Goal: Information Seeking & Learning: Check status

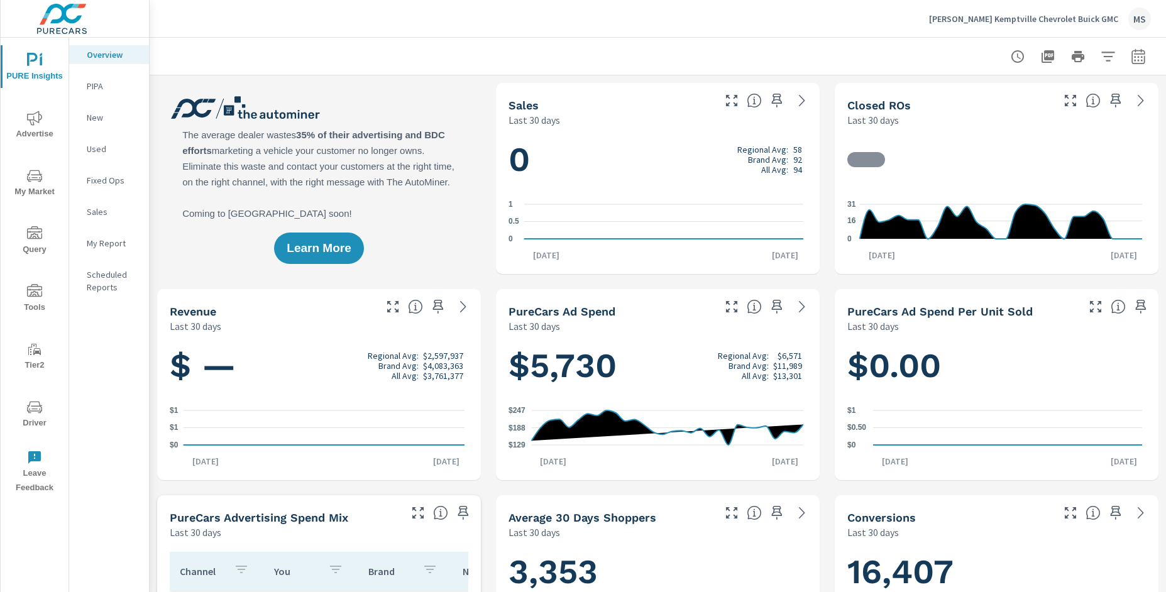
click at [1040, 57] on icon "button" at bounding box center [1138, 58] width 8 height 5
click at [1040, 58] on icon "button" at bounding box center [1138, 56] width 15 height 15
click at [1040, 54] on icon "button" at bounding box center [1138, 56] width 15 height 15
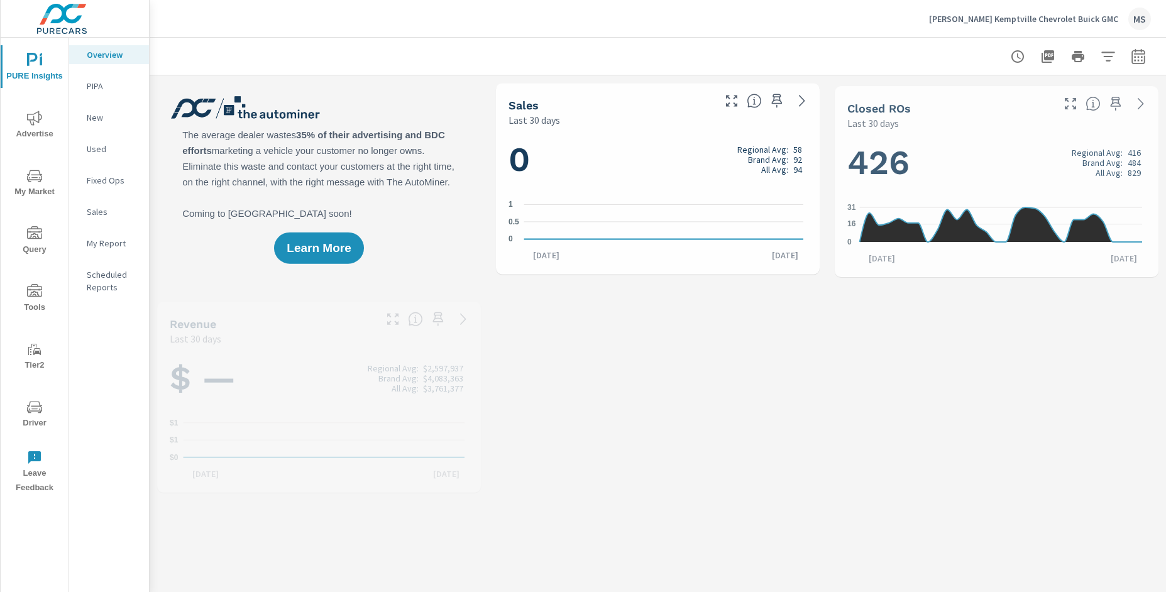
click at [1131, 58] on icon "button" at bounding box center [1138, 56] width 15 height 15
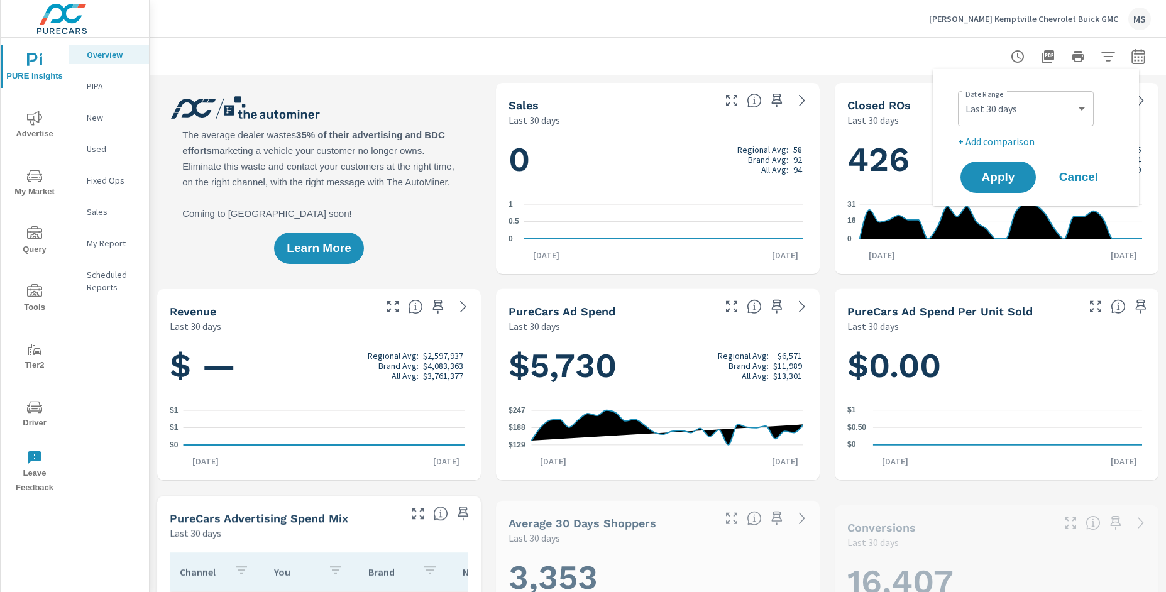
scroll to position [1, 0]
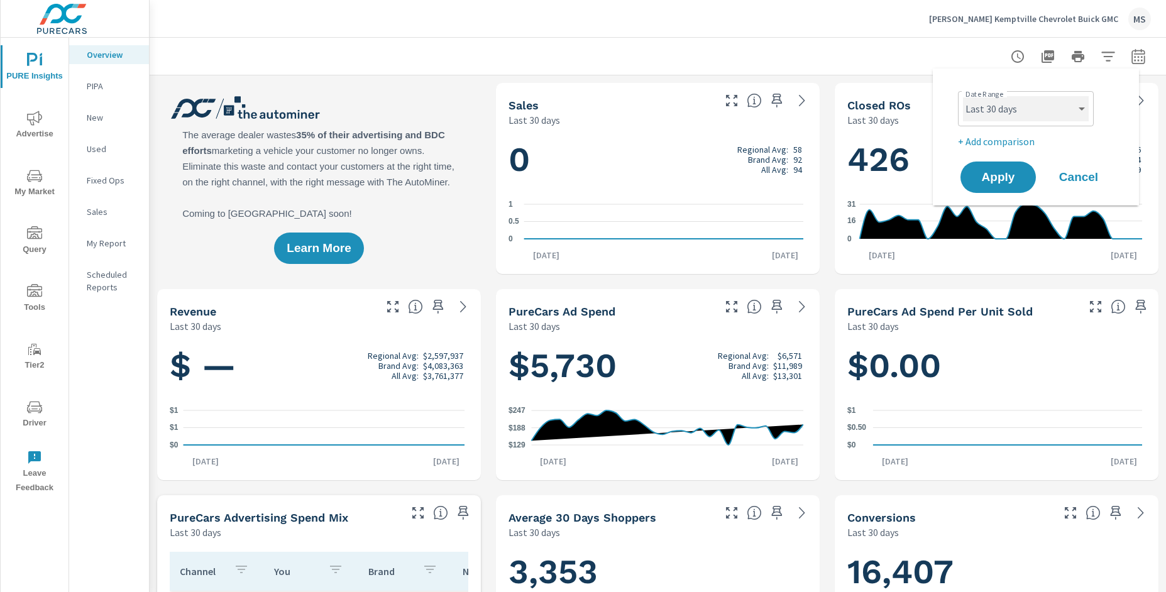
click at [1009, 111] on select "Custom Yesterday Last week Last 7 days Last 14 days Last 30 days Last 45 days L…" at bounding box center [1026, 108] width 126 height 25
click at [963, 96] on select "Custom Yesterday Last week Last 7 days Last 14 days Last 30 days Last 45 days L…" at bounding box center [1026, 108] width 126 height 25
select select "Month to date"
click at [1000, 138] on p "+ Add comparison" at bounding box center [1038, 141] width 161 height 15
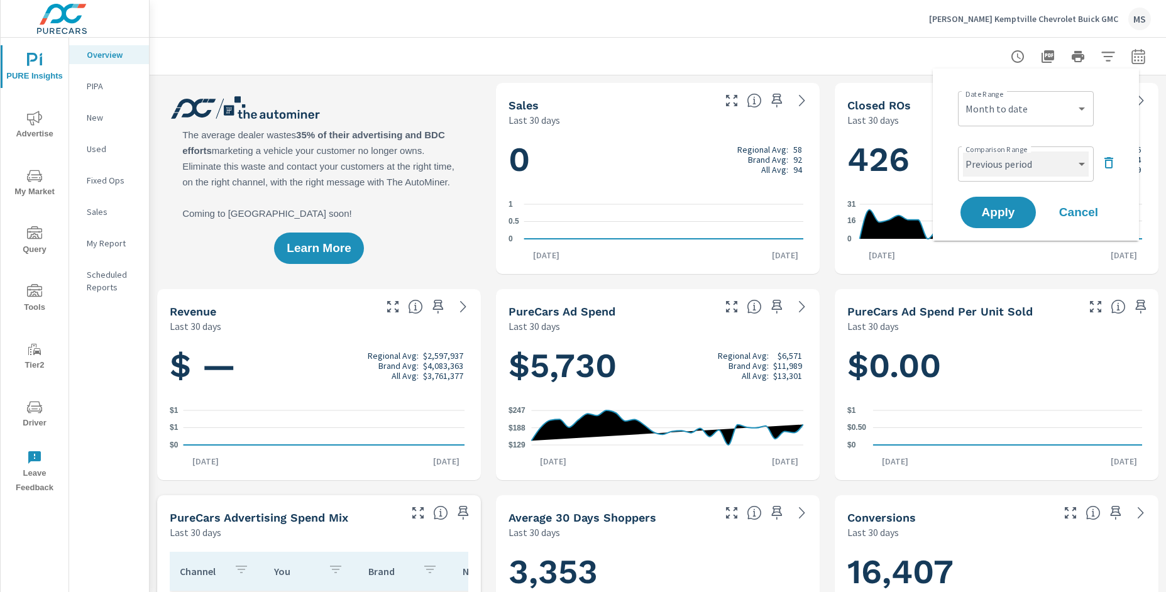
click at [1003, 163] on select "Custom Previous period Previous month Previous year" at bounding box center [1026, 164] width 126 height 25
click at [963, 152] on select "Custom Previous period Previous month Previous year" at bounding box center [1026, 164] width 126 height 25
select select "Previous month"
click at [1001, 209] on span "Apply" at bounding box center [999, 213] width 52 height 12
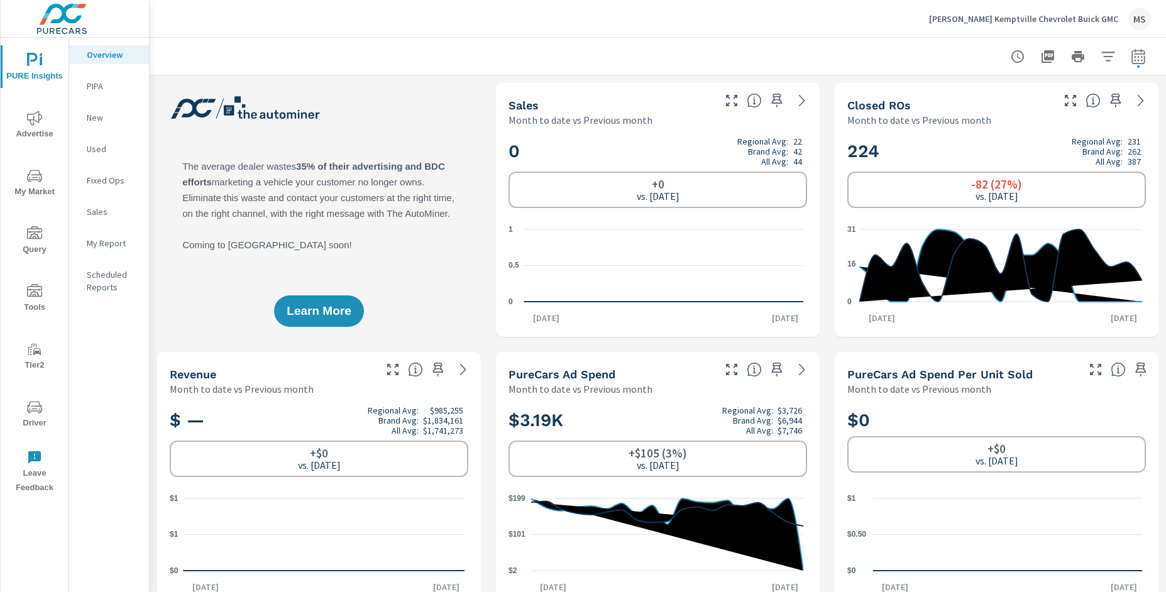
scroll to position [1, 0]
click at [43, 116] on span "Advertise" at bounding box center [34, 126] width 60 height 31
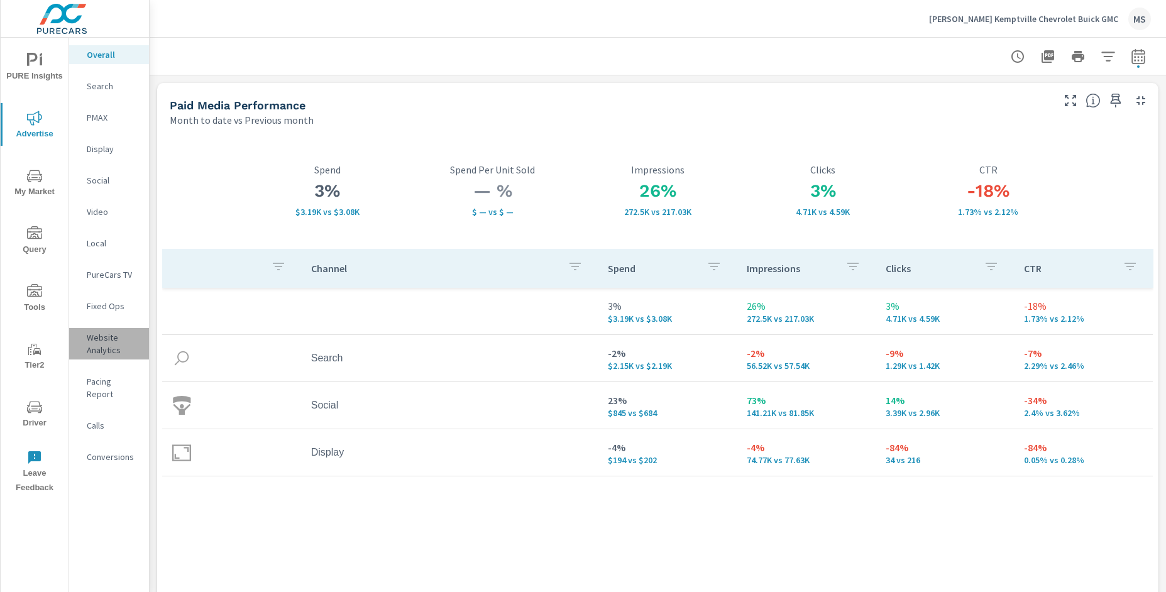
click at [102, 345] on p "Website Analytics" at bounding box center [113, 343] width 52 height 25
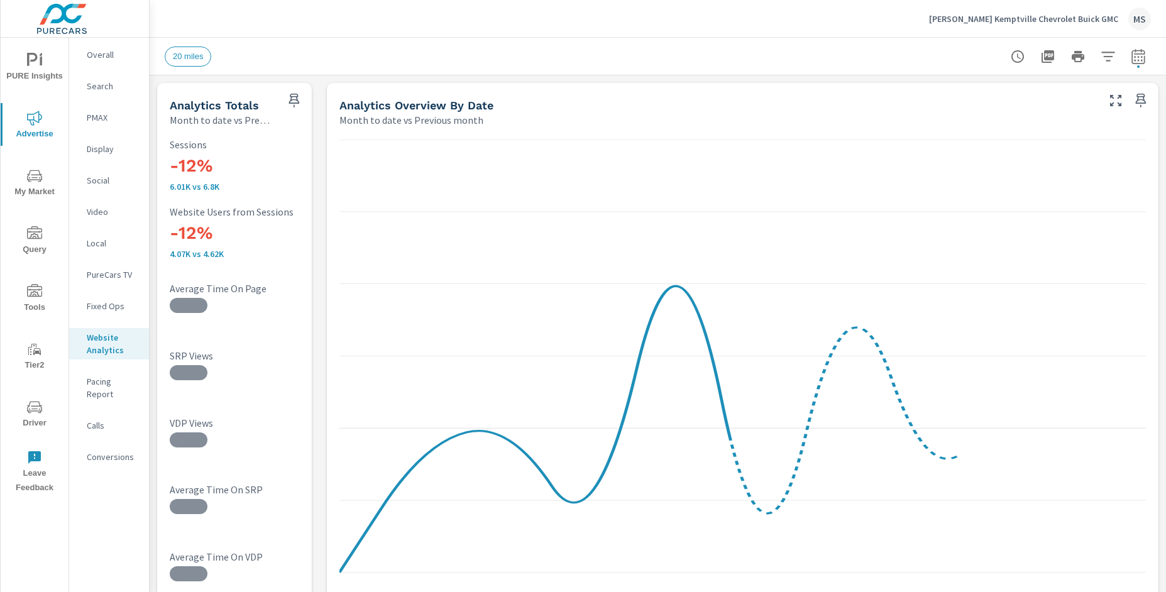
scroll to position [45, 0]
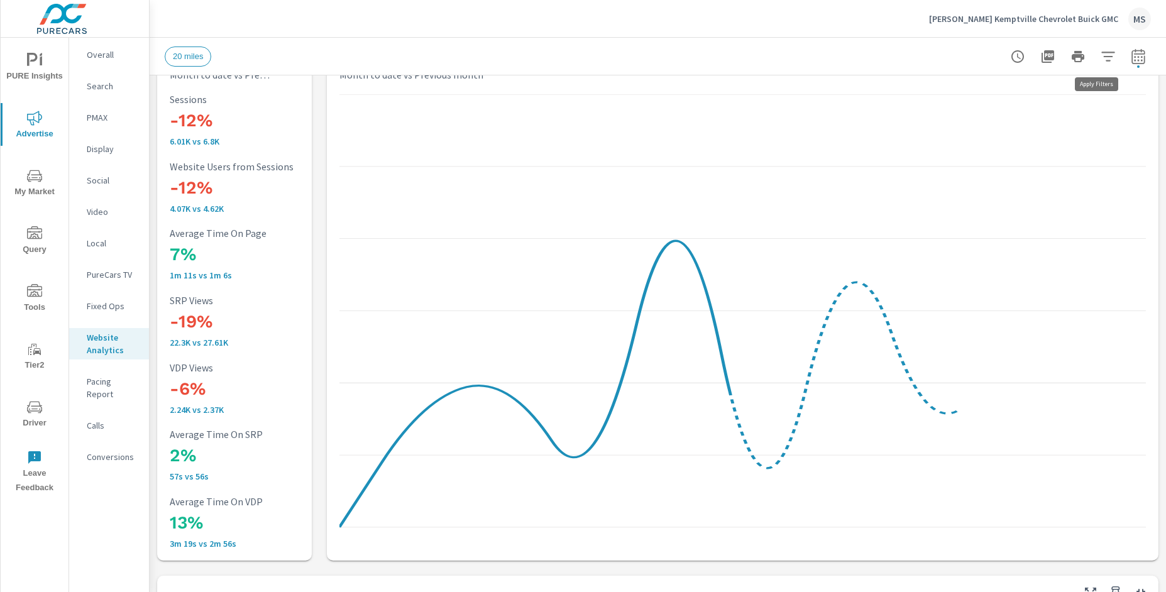
click at [1101, 60] on icon "button" at bounding box center [1107, 56] width 13 height 9
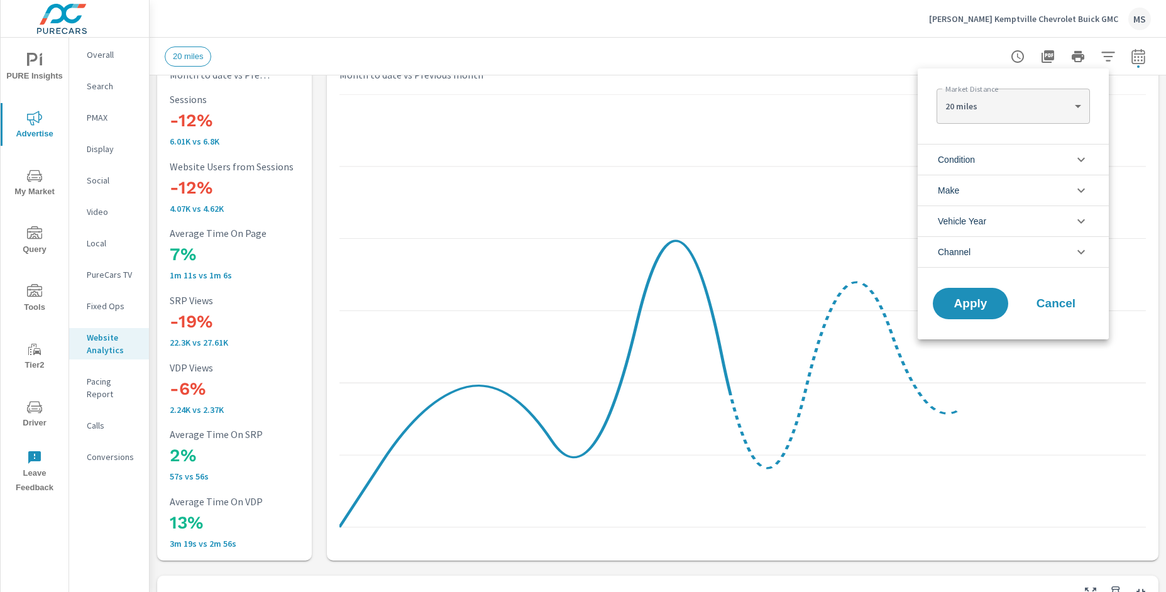
scroll to position [1, 0]
click at [972, 250] on li "Channel" at bounding box center [1013, 251] width 191 height 31
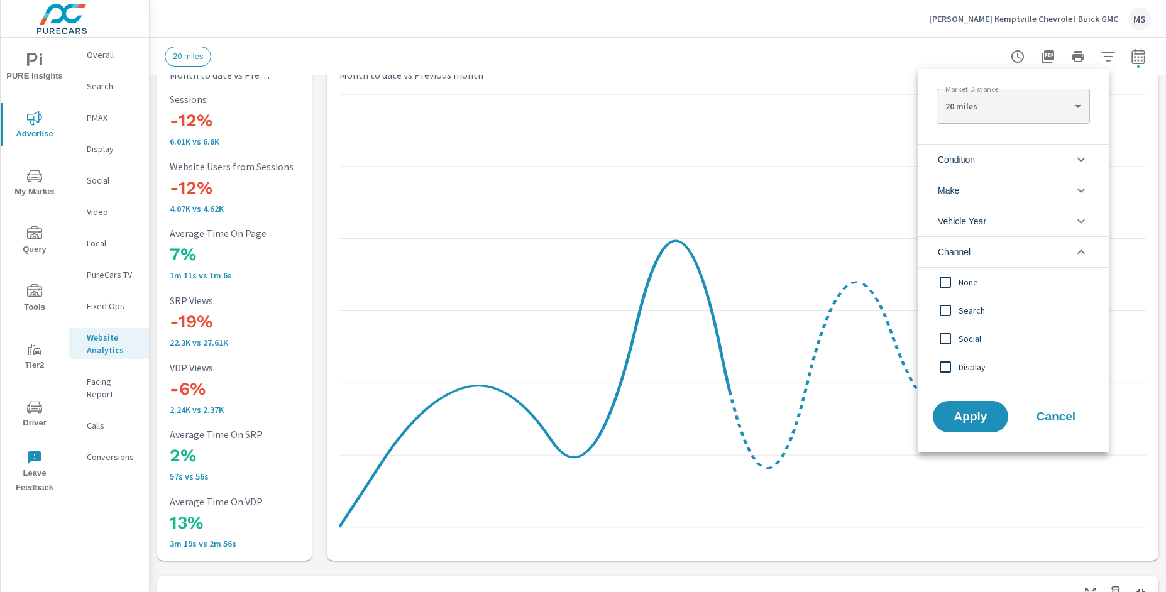
click at [948, 310] on input "filter options" at bounding box center [945, 310] width 26 height 26
click at [941, 339] on input "filter options" at bounding box center [945, 339] width 26 height 26
click at [966, 404] on button "Apply" at bounding box center [971, 416] width 78 height 33
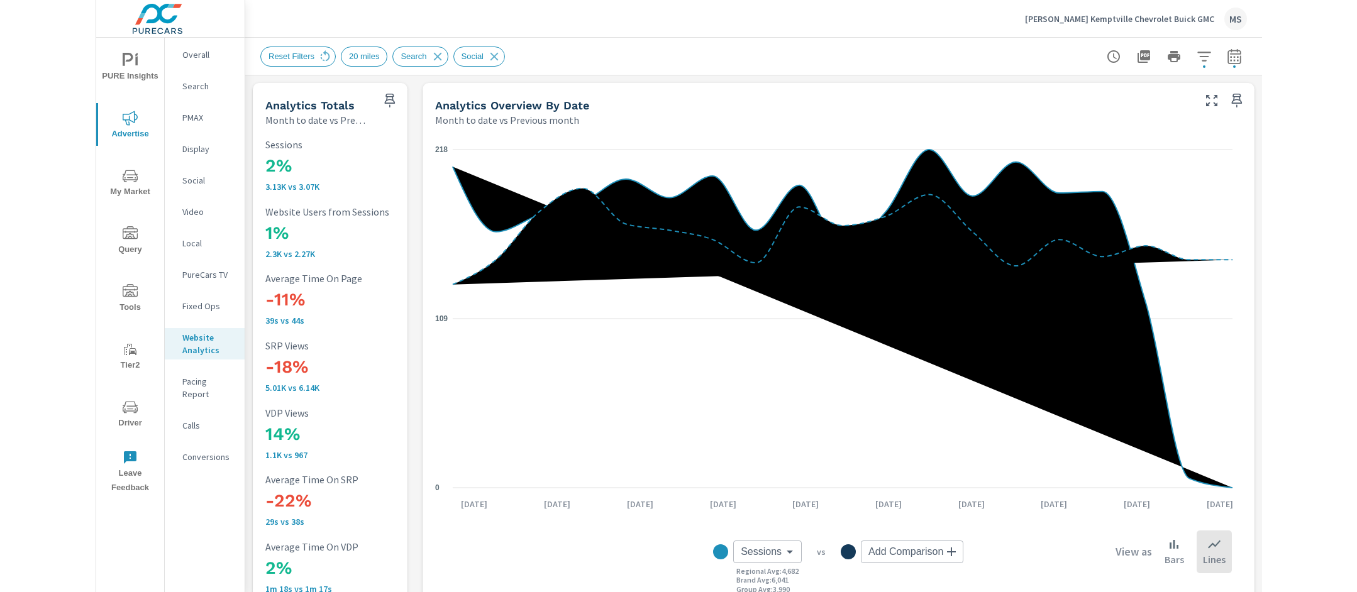
scroll to position [1, 0]
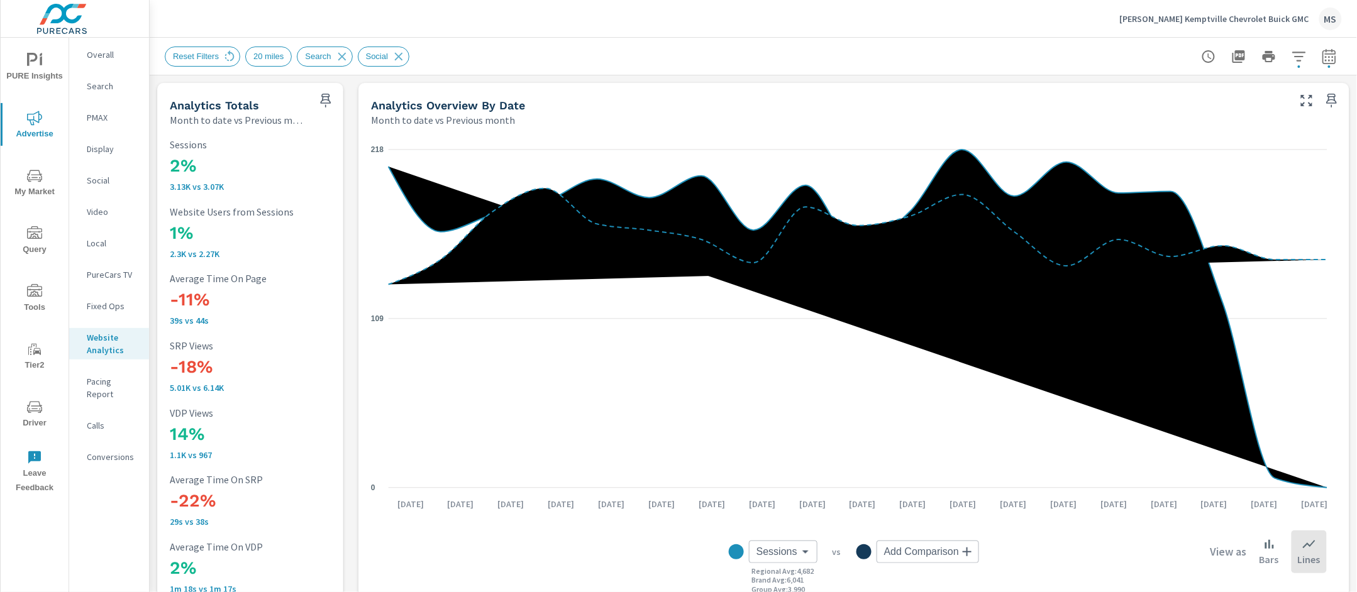
click at [99, 61] on div "Overall" at bounding box center [109, 54] width 80 height 19
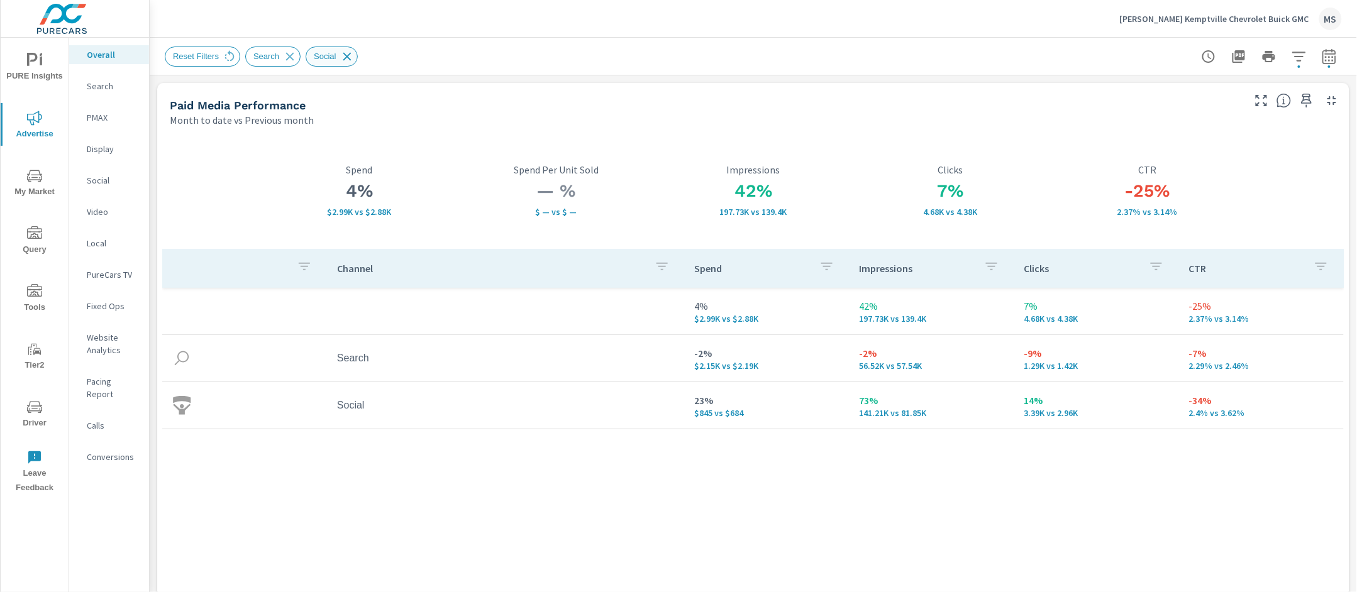
click at [354, 56] on icon at bounding box center [347, 57] width 14 height 14
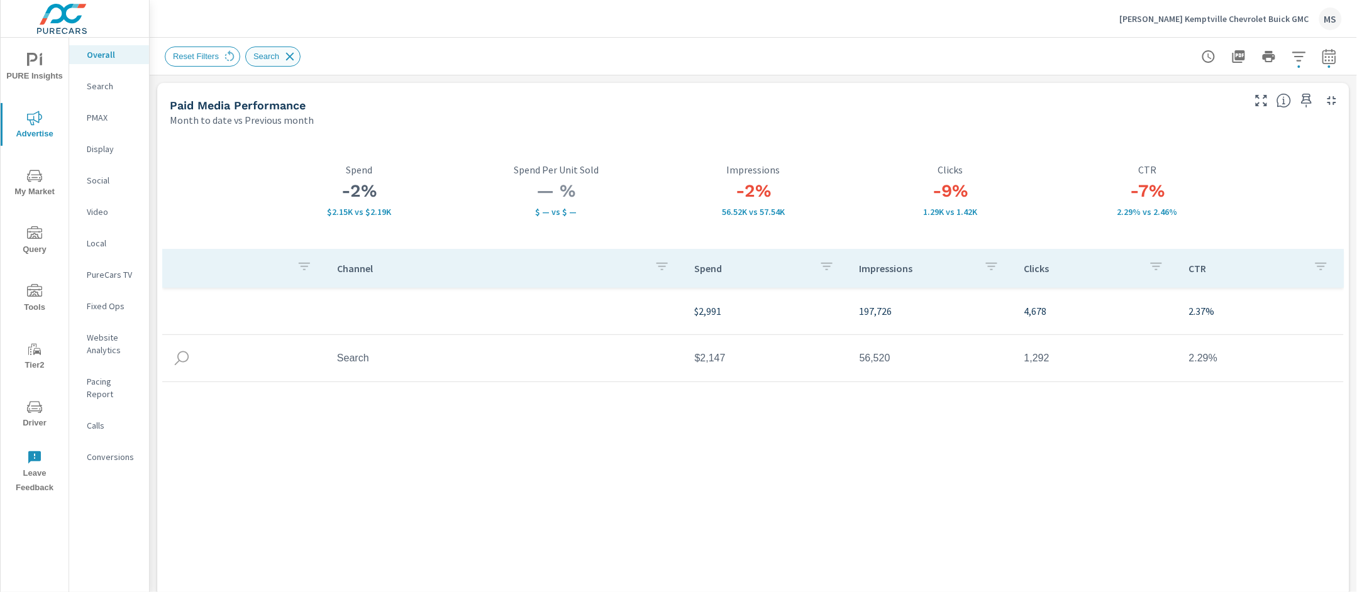
click at [292, 58] on icon at bounding box center [290, 57] width 14 height 14
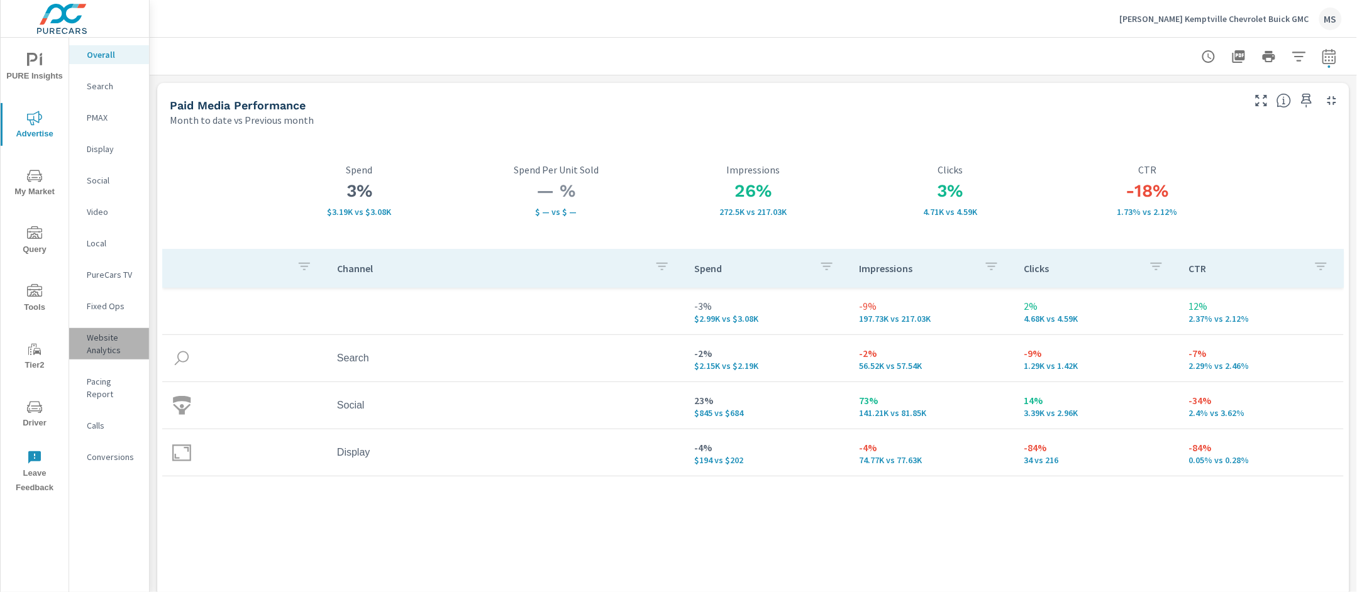
click at [107, 343] on p "Website Analytics" at bounding box center [113, 343] width 52 height 25
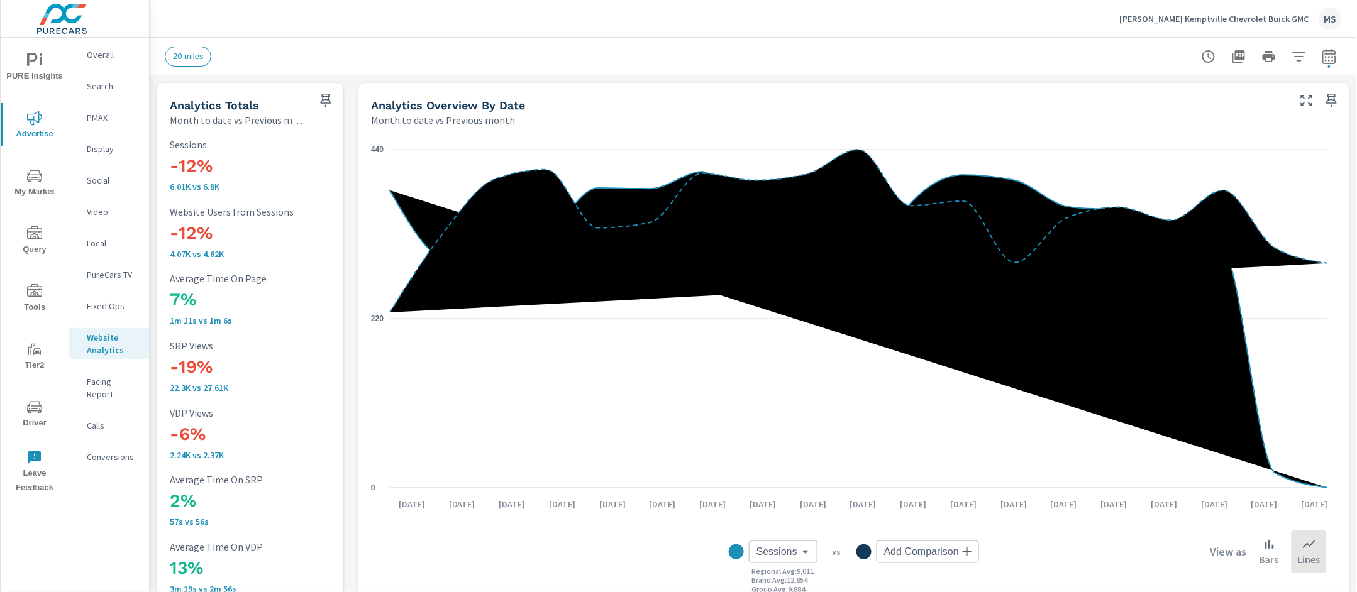
scroll to position [1, 0]
click at [1166, 57] on icon "button" at bounding box center [1298, 56] width 15 height 15
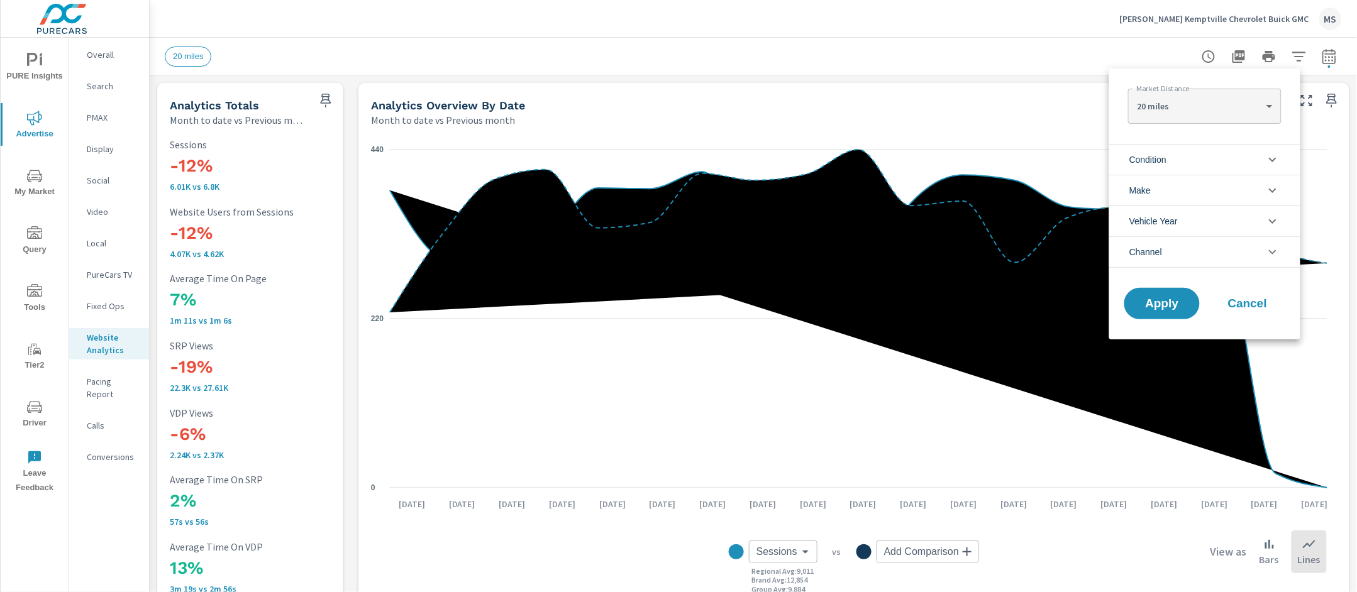
click at [1150, 251] on span "Channel" at bounding box center [1145, 252] width 33 height 30
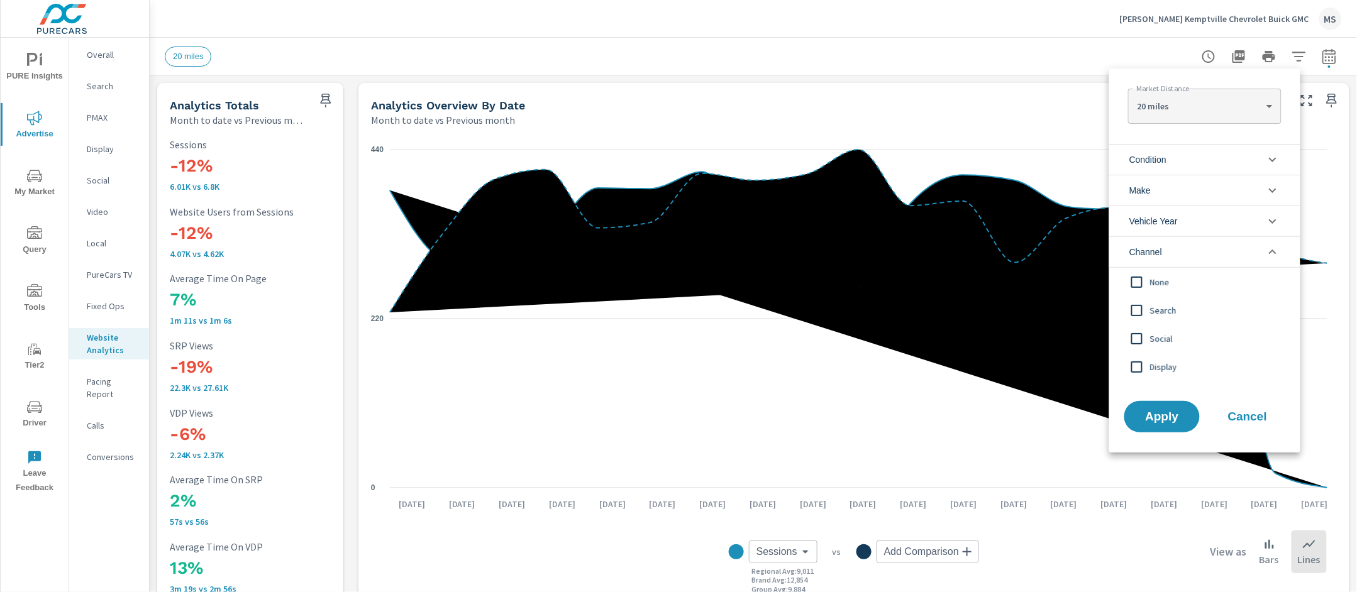
click at [1140, 336] on input "filter options" at bounding box center [1136, 339] width 26 height 26
click at [1157, 414] on span "Apply" at bounding box center [1162, 417] width 52 height 12
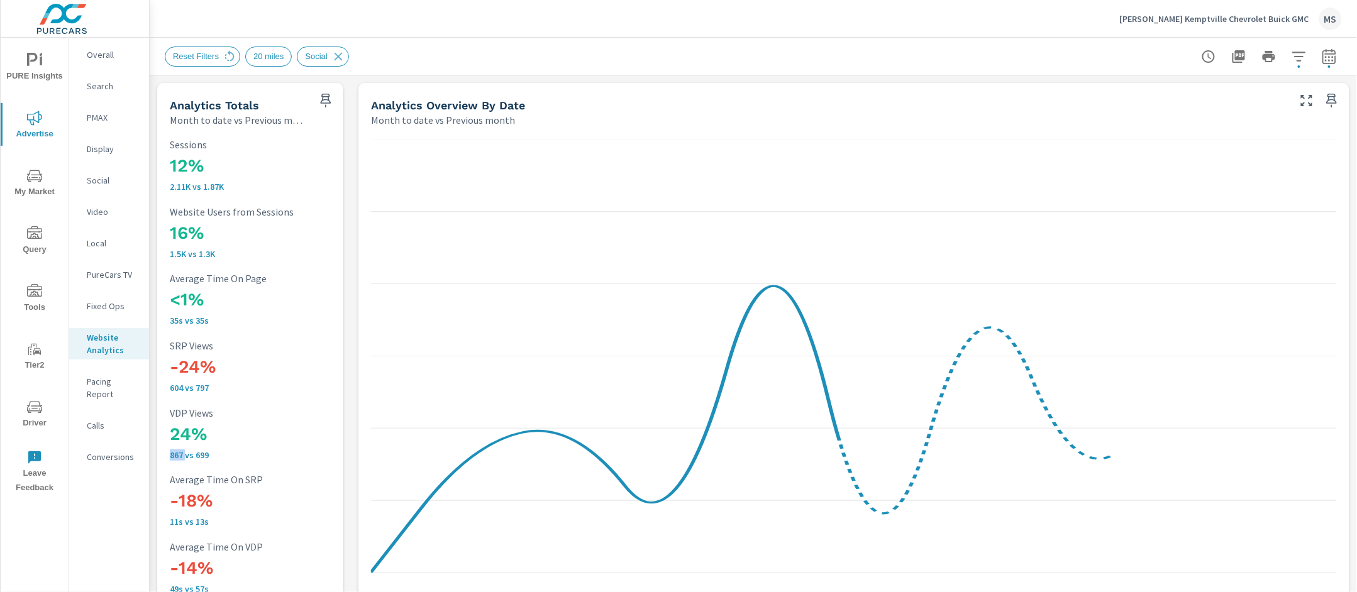
drag, startPoint x: 185, startPoint y: 452, endPoint x: 162, endPoint y: 454, distance: 22.7
click at [162, 454] on div "12% 2.11K vs 1.87K Sessions 16% 1.5K vs 1.3K Website Users from Sessions <1% 35…" at bounding box center [250, 366] width 176 height 469
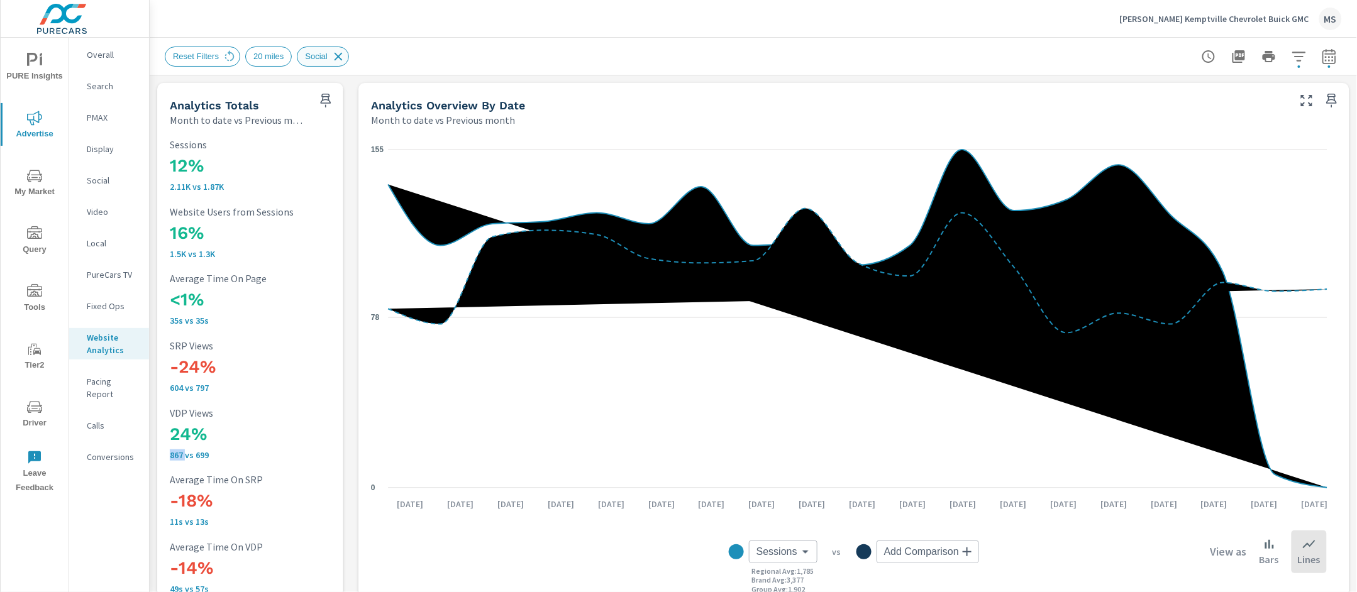
click at [342, 58] on icon at bounding box center [338, 56] width 8 height 8
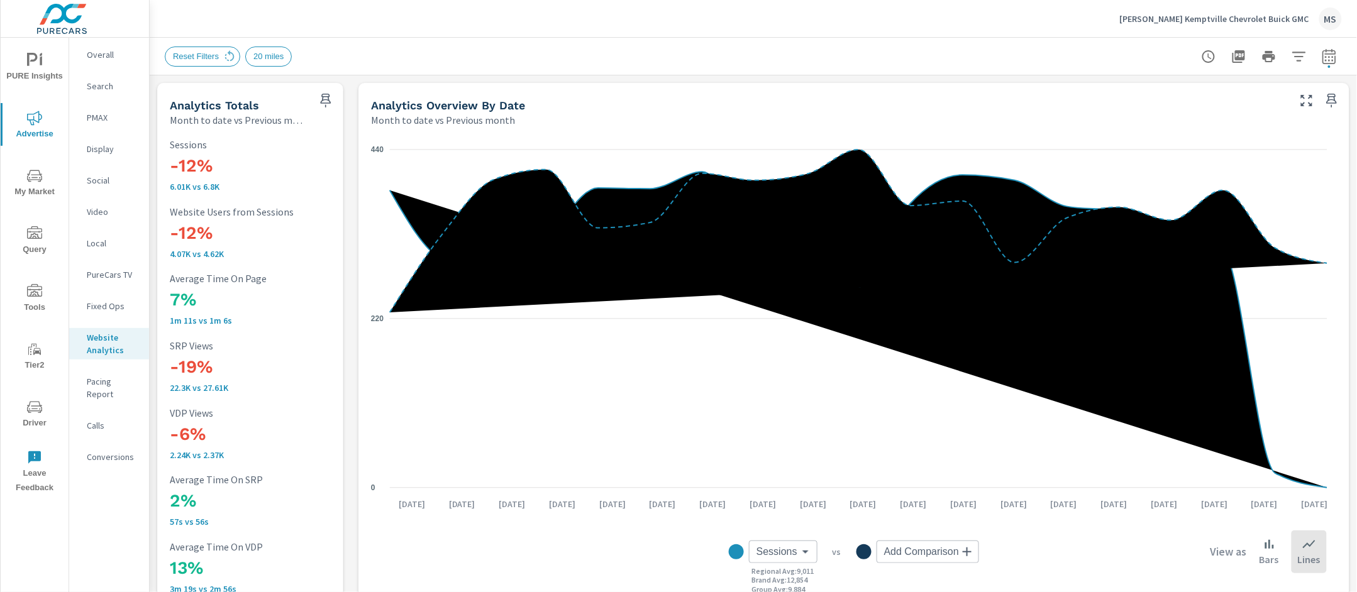
scroll to position [1, 0]
click at [96, 51] on p "Overall" at bounding box center [113, 54] width 52 height 13
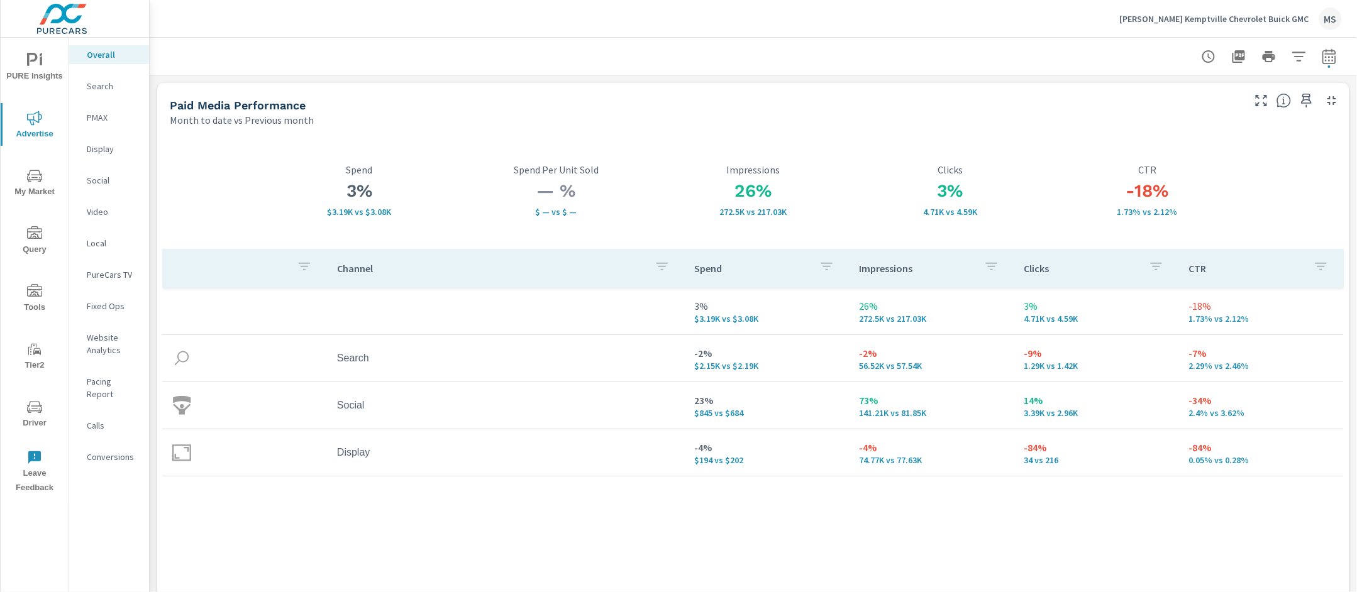
click at [101, 91] on p "Search" at bounding box center [113, 86] width 52 height 13
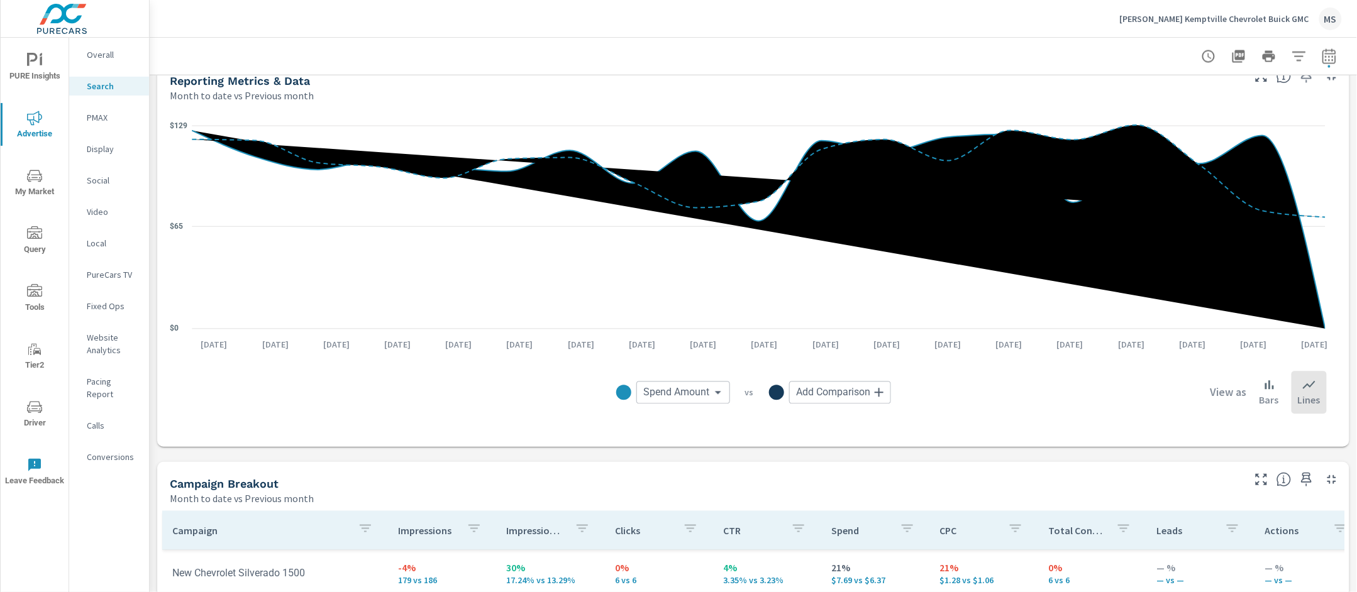
scroll to position [1172, 0]
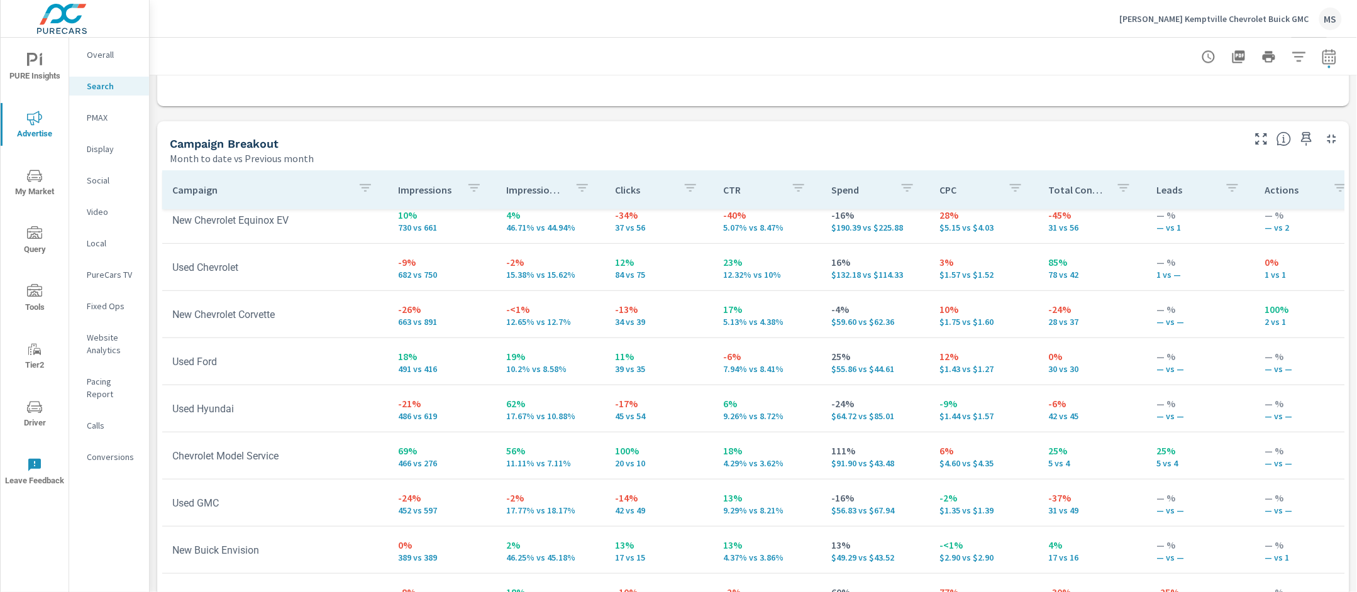
scroll to position [214, 0]
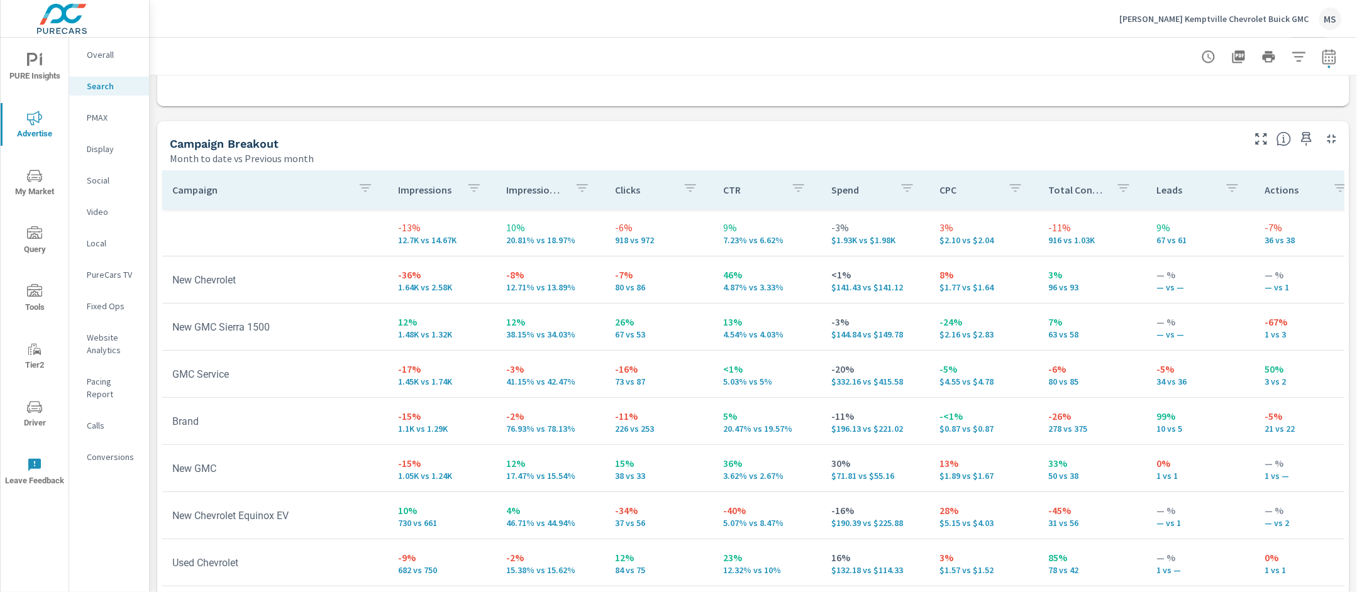
scroll to position [1126, 0]
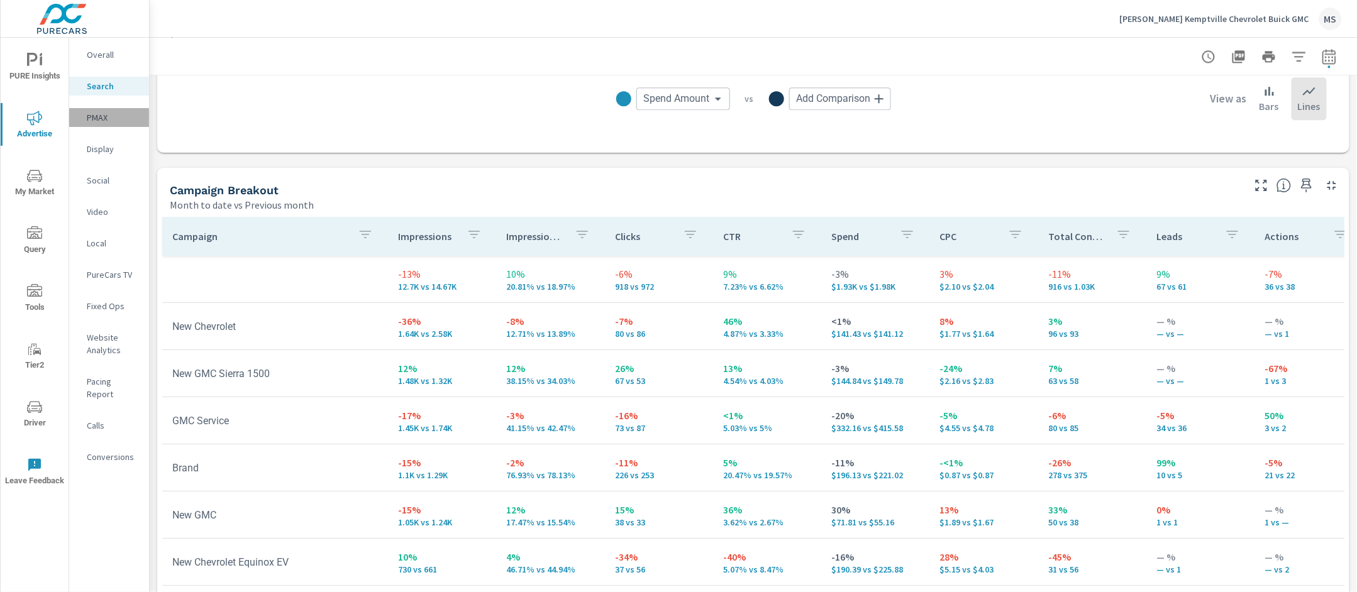
click at [104, 120] on p "PMAX" at bounding box center [113, 117] width 52 height 13
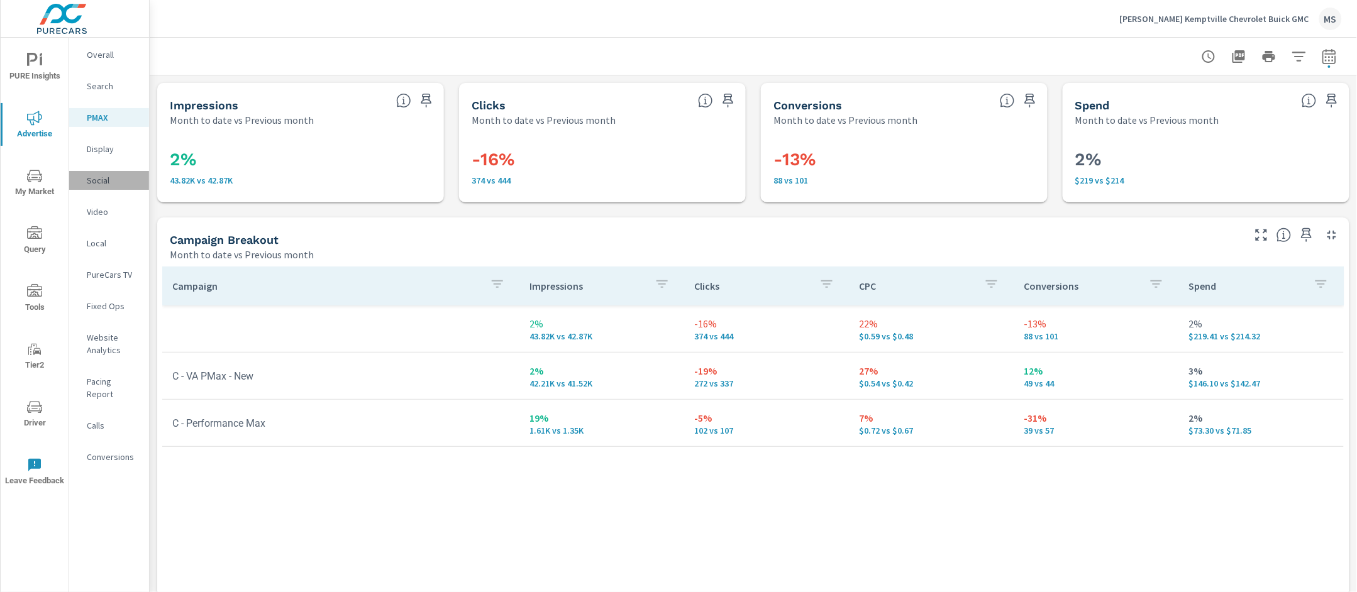
click at [111, 175] on p "Social" at bounding box center [113, 180] width 52 height 13
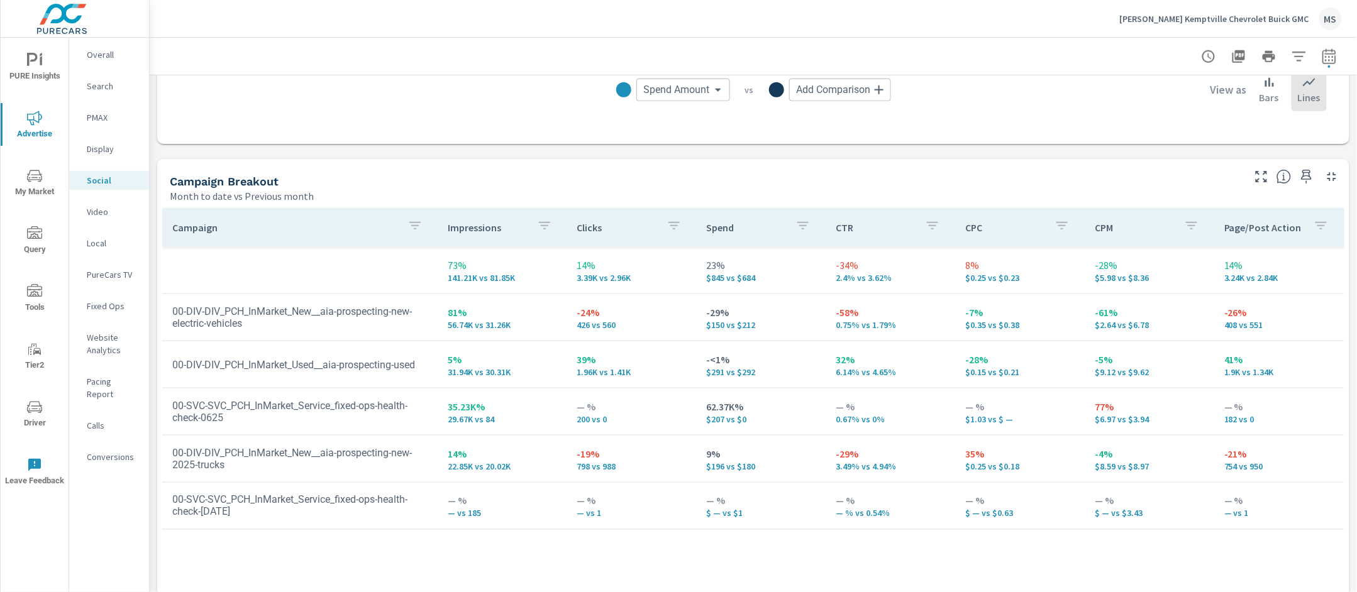
scroll to position [472, 0]
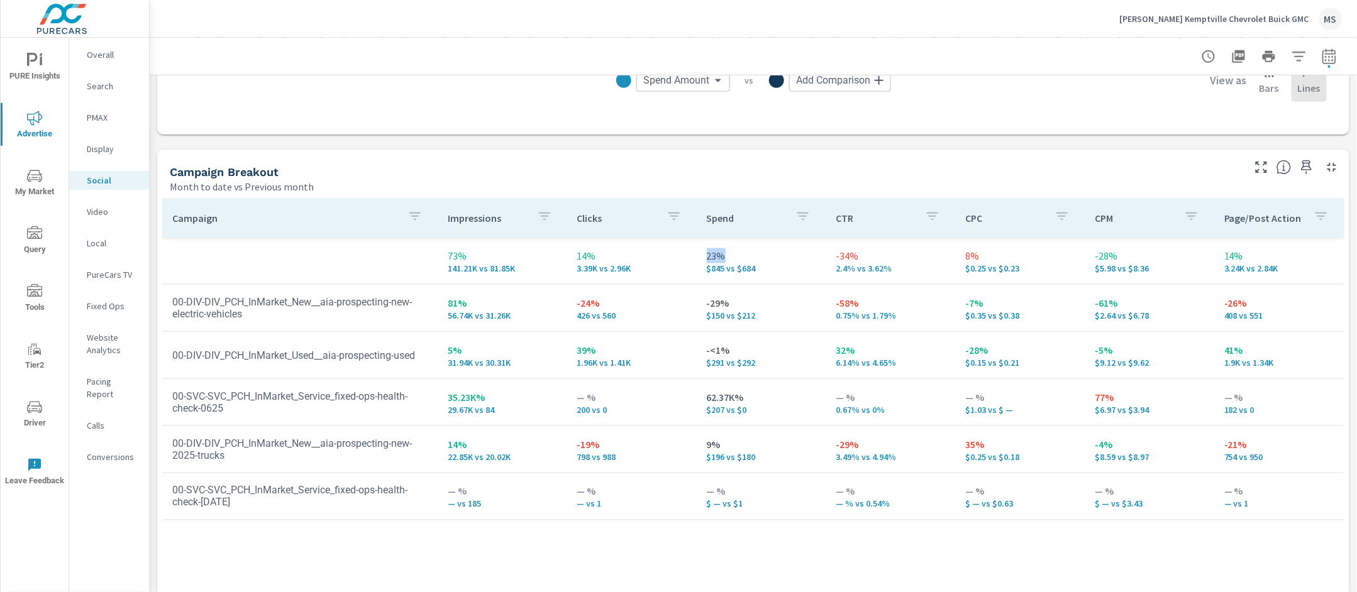
drag, startPoint x: 722, startPoint y: 255, endPoint x: 708, endPoint y: 257, distance: 14.0
click at [698, 257] on td "23% $845 vs $684" at bounding box center [762, 260] width 130 height 45
drag, startPoint x: 723, startPoint y: 258, endPoint x: 703, endPoint y: 258, distance: 20.1
click at [707, 258] on p "23%" at bounding box center [761, 255] width 109 height 15
click at [709, 258] on p "23%" at bounding box center [761, 255] width 109 height 15
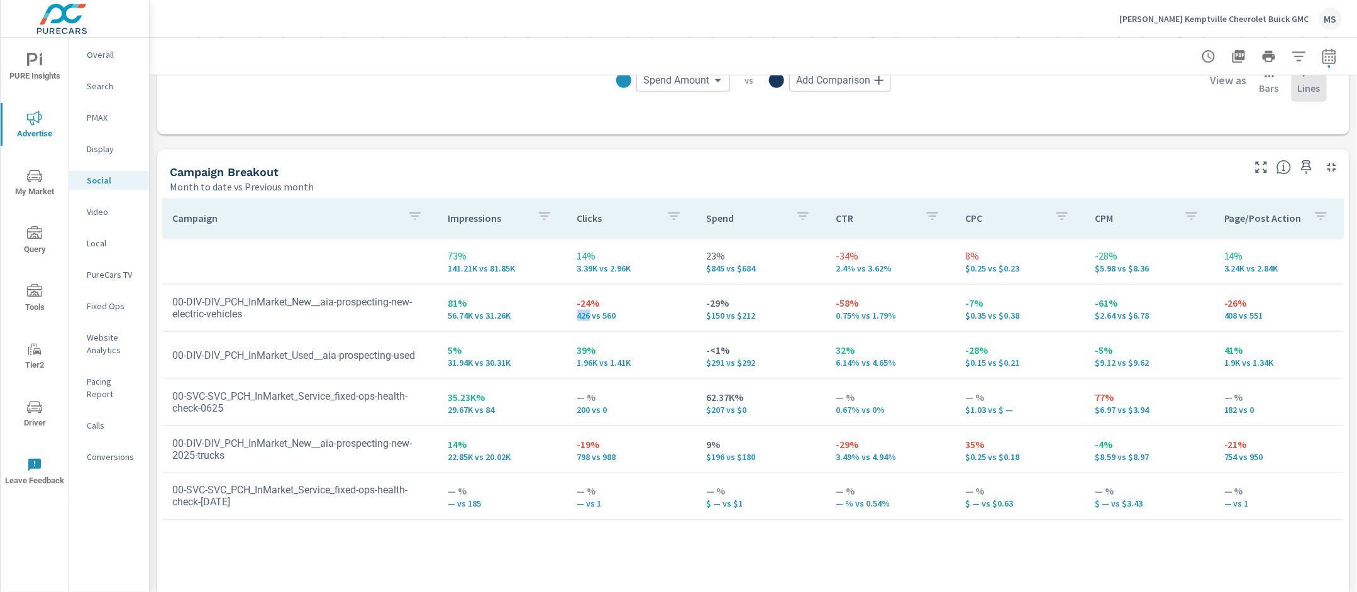
drag, startPoint x: 587, startPoint y: 317, endPoint x: 574, endPoint y: 321, distance: 13.7
click at [577, 319] on p "426 vs 560" at bounding box center [631, 316] width 109 height 10
click at [104, 352] on p "Website Analytics" at bounding box center [113, 343] width 52 height 25
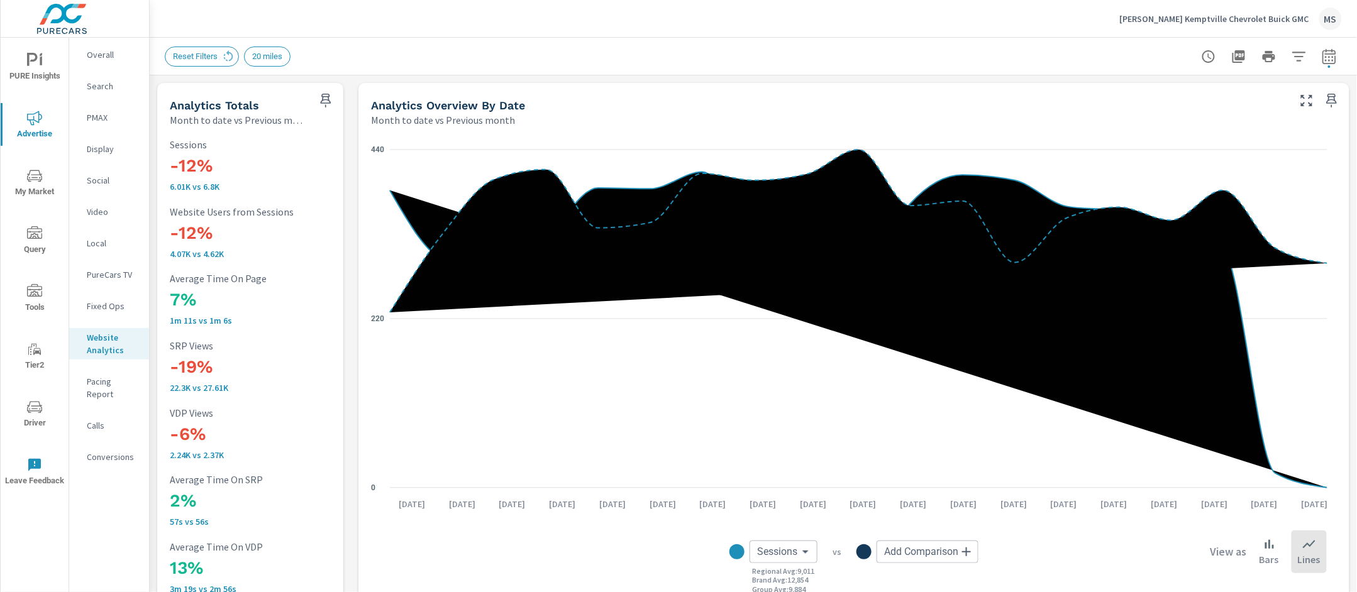
scroll to position [1, 0]
click at [1166, 47] on button "button" at bounding box center [1298, 56] width 25 height 25
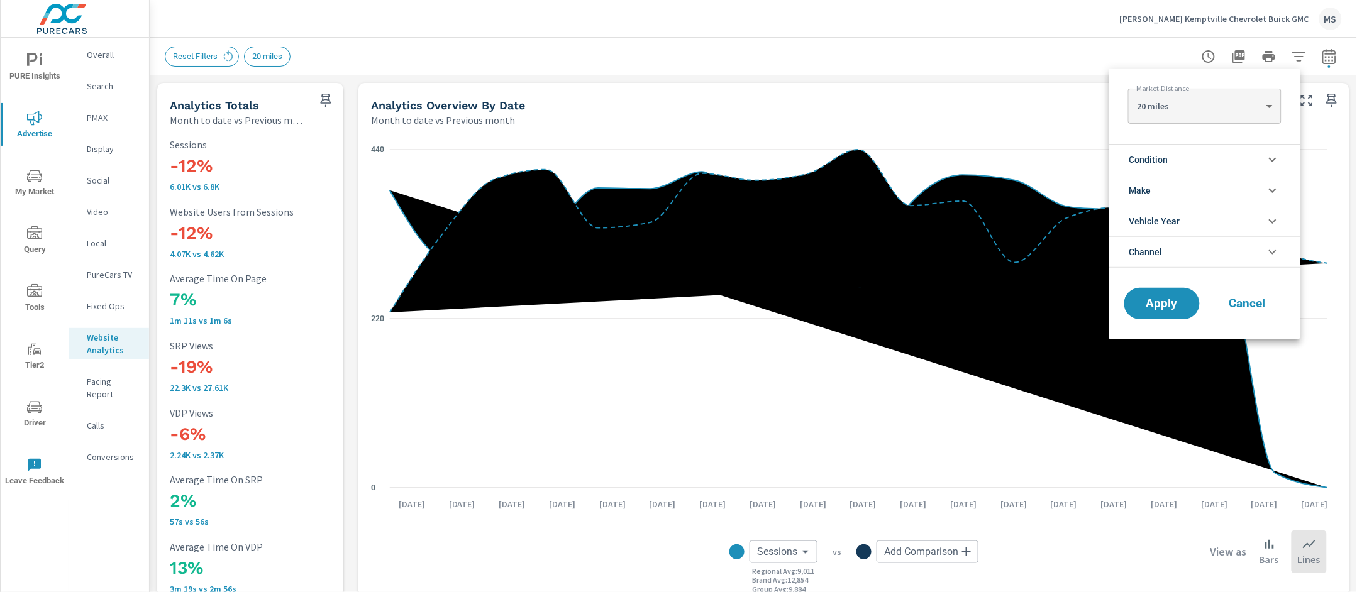
click at [1153, 249] on span "Channel" at bounding box center [1145, 252] width 33 height 30
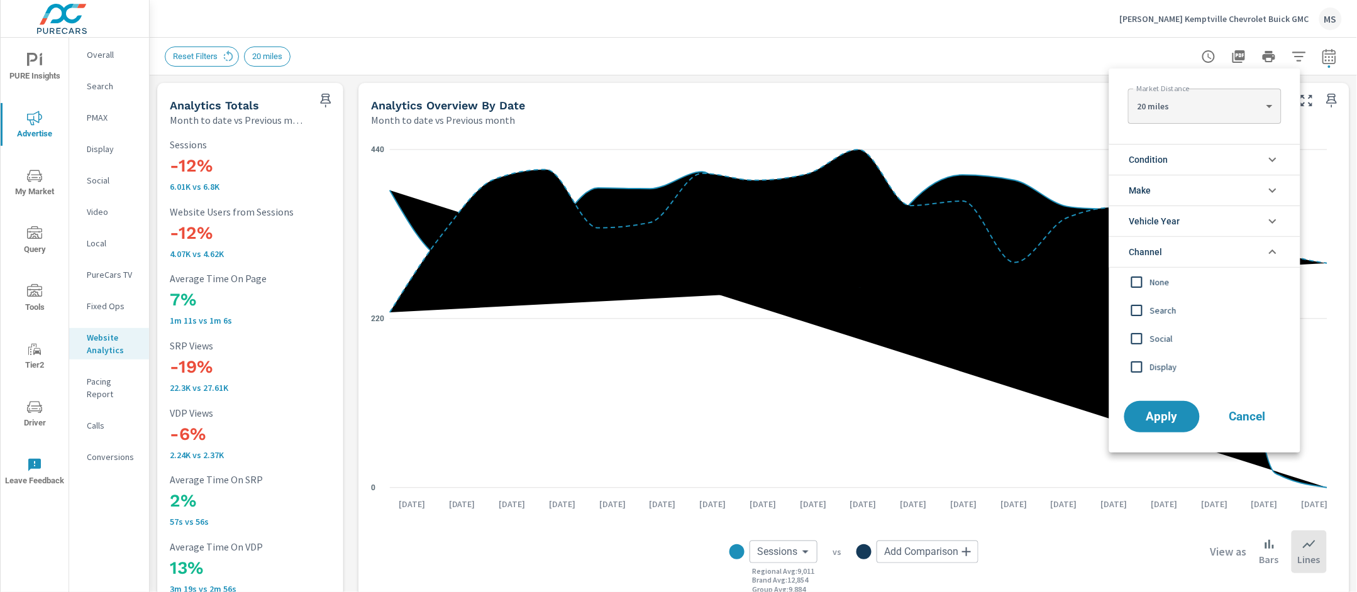
click at [1139, 309] on input "filter options" at bounding box center [1136, 310] width 26 height 26
click at [1135, 341] on input "filter options" at bounding box center [1136, 339] width 26 height 26
click at [1139, 372] on input "filter options" at bounding box center [1136, 367] width 26 height 26
click at [1145, 409] on button "Apply" at bounding box center [1162, 416] width 78 height 33
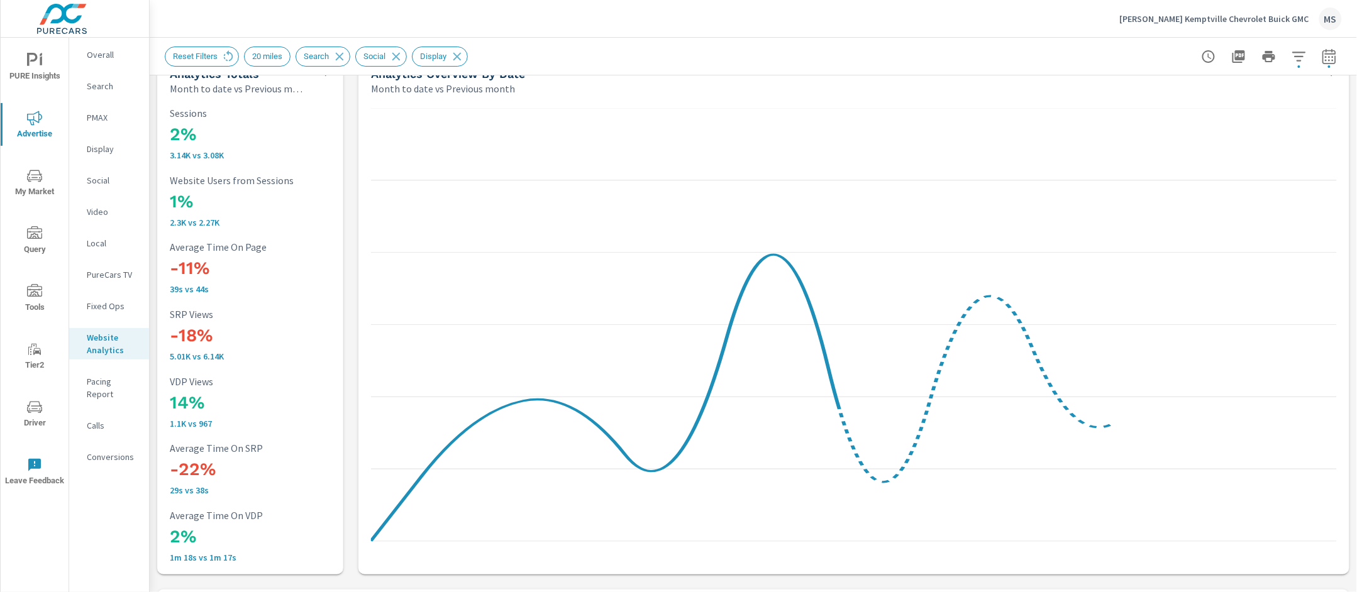
scroll to position [1, 0]
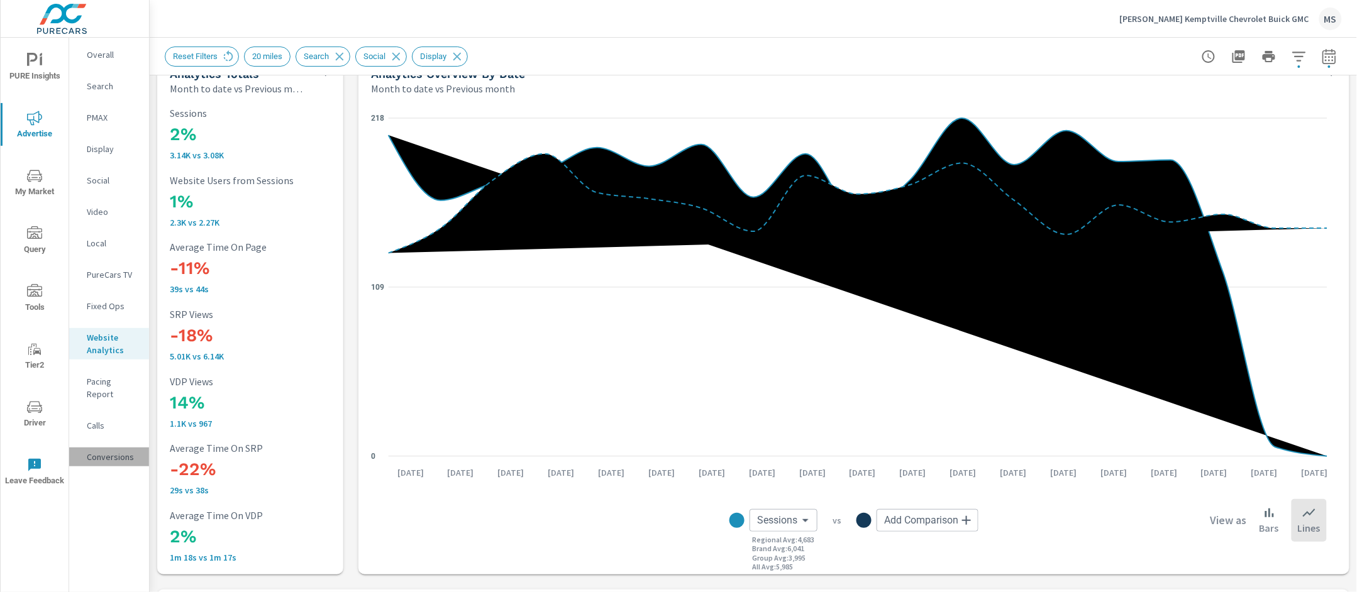
click at [90, 451] on p "Conversions" at bounding box center [113, 457] width 52 height 13
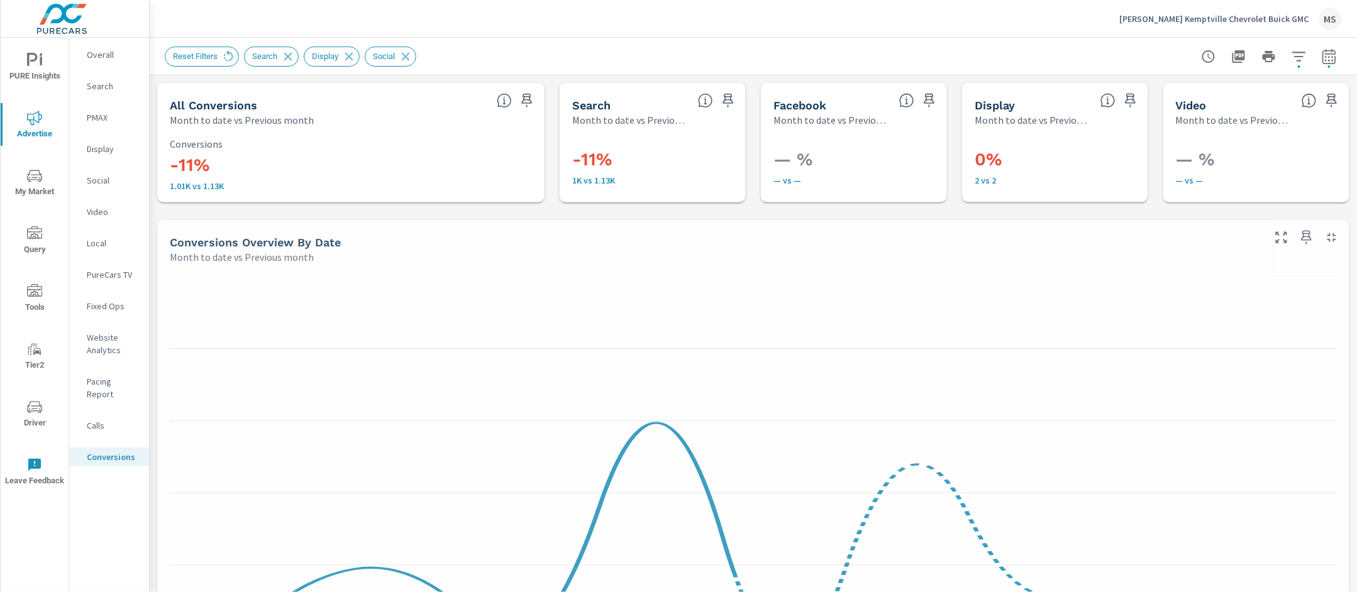
scroll to position [13, 0]
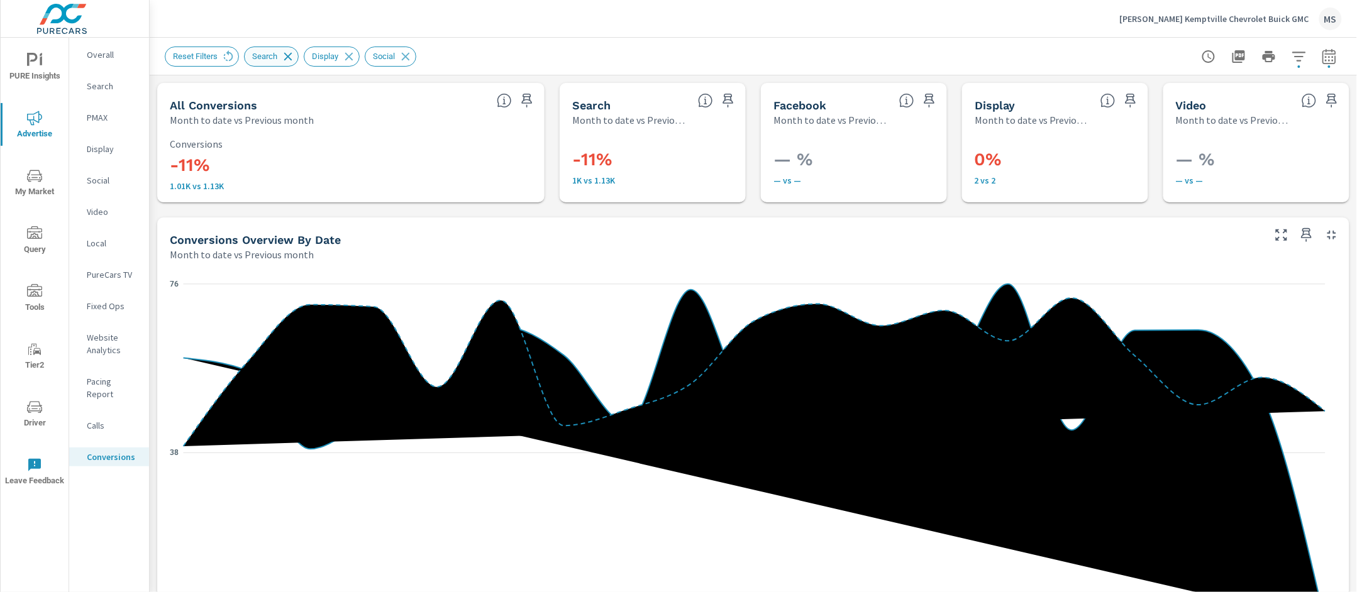
click at [290, 56] on icon at bounding box center [288, 57] width 14 height 14
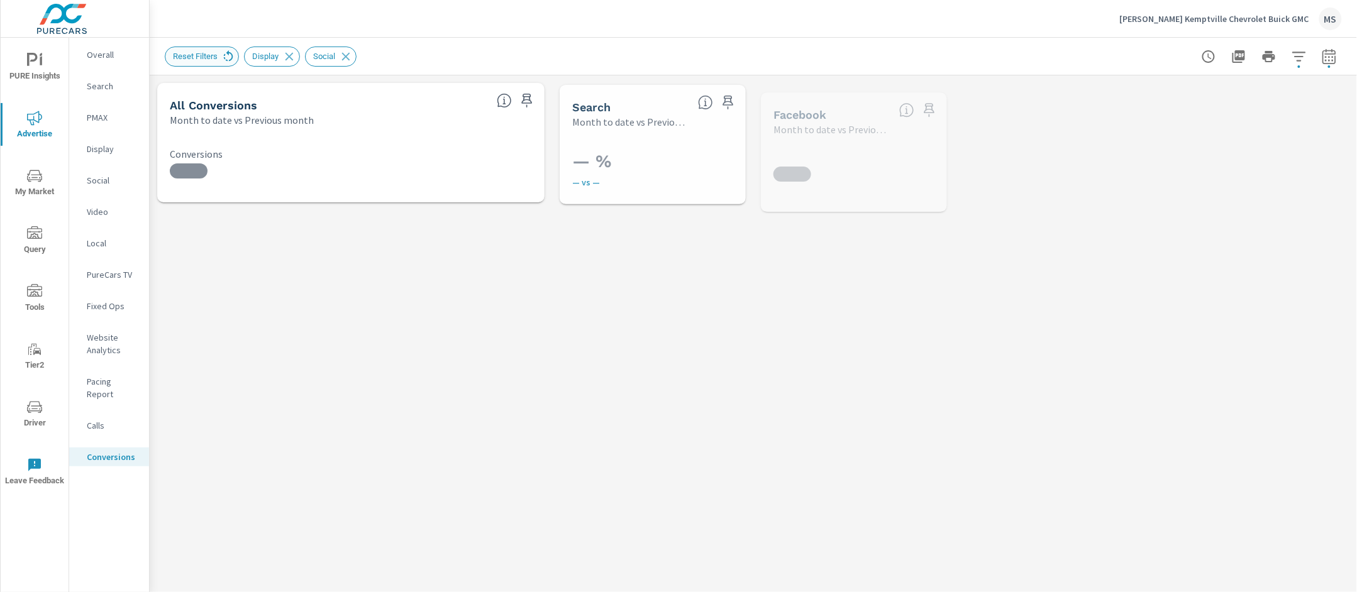
click at [233, 61] on icon at bounding box center [228, 57] width 14 height 14
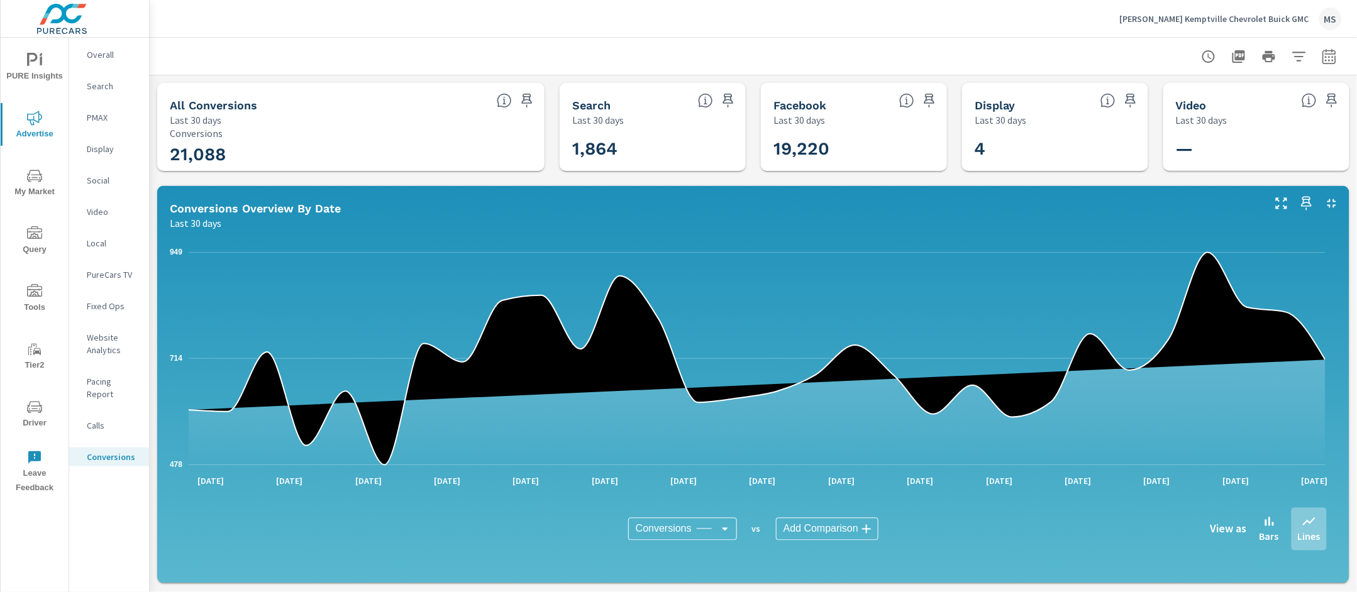
scroll to position [47, 0]
click at [1321, 52] on icon "button" at bounding box center [1328, 56] width 15 height 15
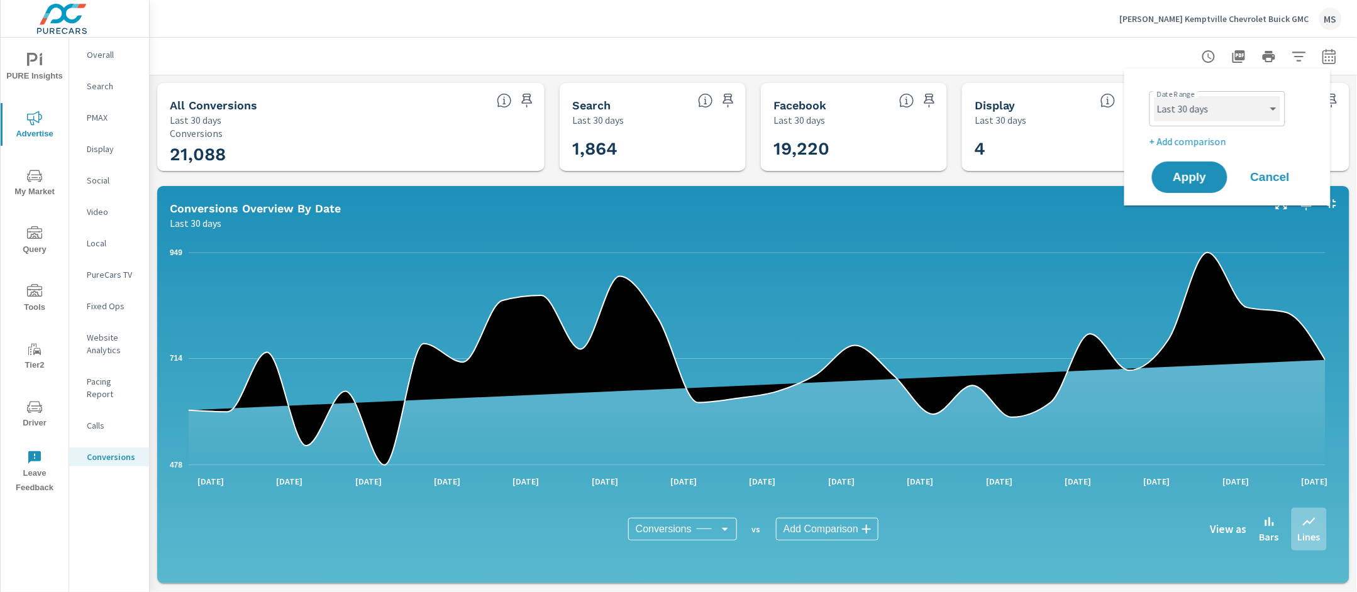
click at [1209, 104] on select "Custom Yesterday Last week Last 7 days Last 14 days Last 30 days Last 45 days L…" at bounding box center [1217, 108] width 126 height 25
click at [1154, 96] on select "Custom Yesterday Last week Last 7 days Last 14 days Last 30 days Last 45 days L…" at bounding box center [1217, 108] width 126 height 25
select select "Last month"
click at [1192, 138] on p "+ Add comparison" at bounding box center [1229, 141] width 161 height 15
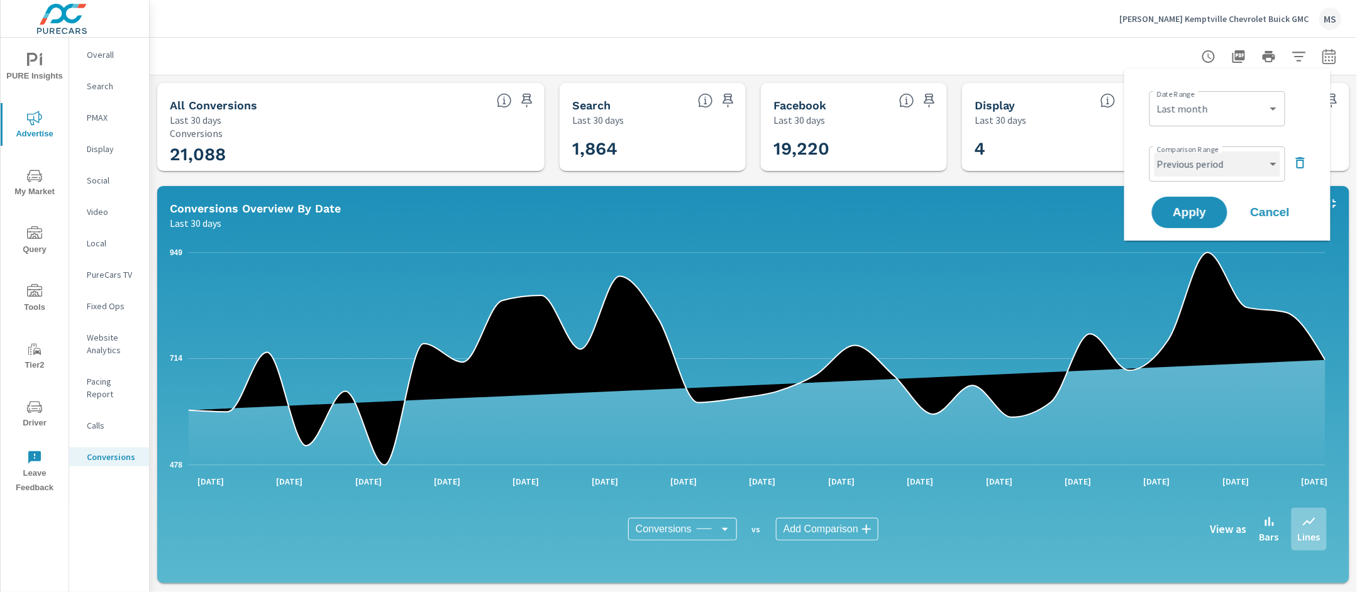
click at [1198, 160] on select "Custom Previous period Previous month Previous year" at bounding box center [1217, 164] width 126 height 25
click at [1154, 152] on select "Custom Previous period Previous month Previous year" at bounding box center [1217, 164] width 126 height 25
select select "Previous month"
click at [1190, 109] on select "Custom Yesterday Last week Last 7 days Last 14 days Last 30 days Last 45 days L…" at bounding box center [1217, 108] width 126 height 25
click at [1154, 96] on select "Custom Yesterday Last week Last 7 days Last 14 days Last 30 days Last 45 days L…" at bounding box center [1217, 108] width 126 height 25
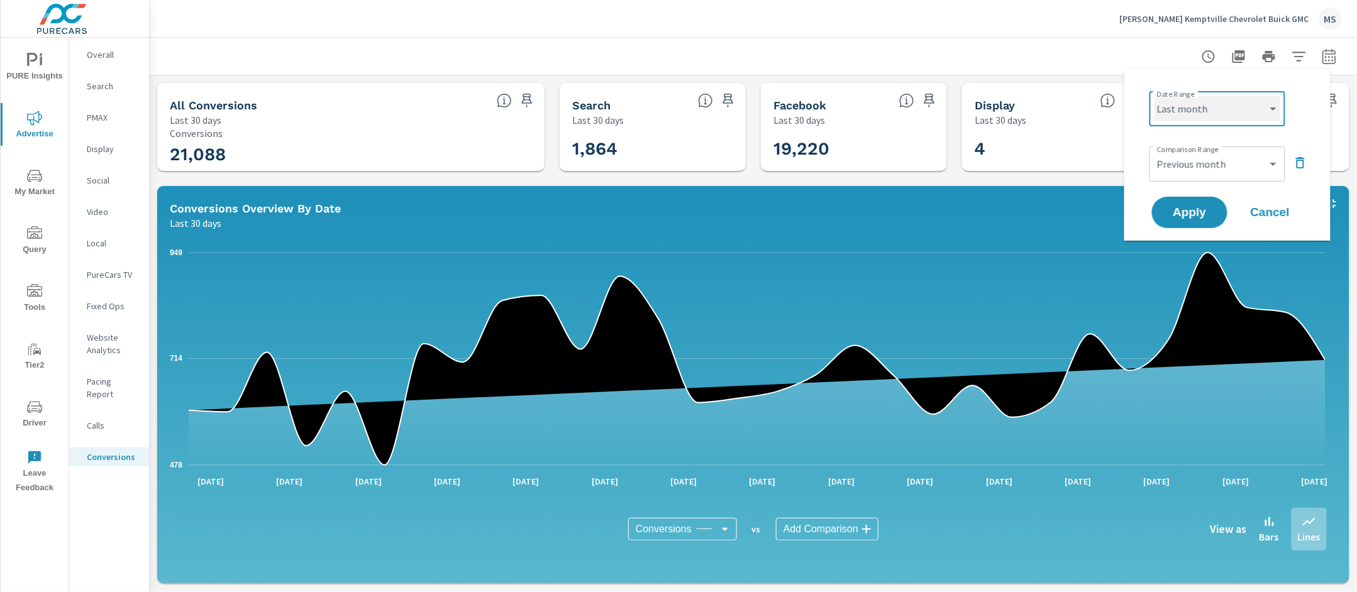
select select "Month to date"
click at [1193, 211] on span "Apply" at bounding box center [1190, 213] width 52 height 12
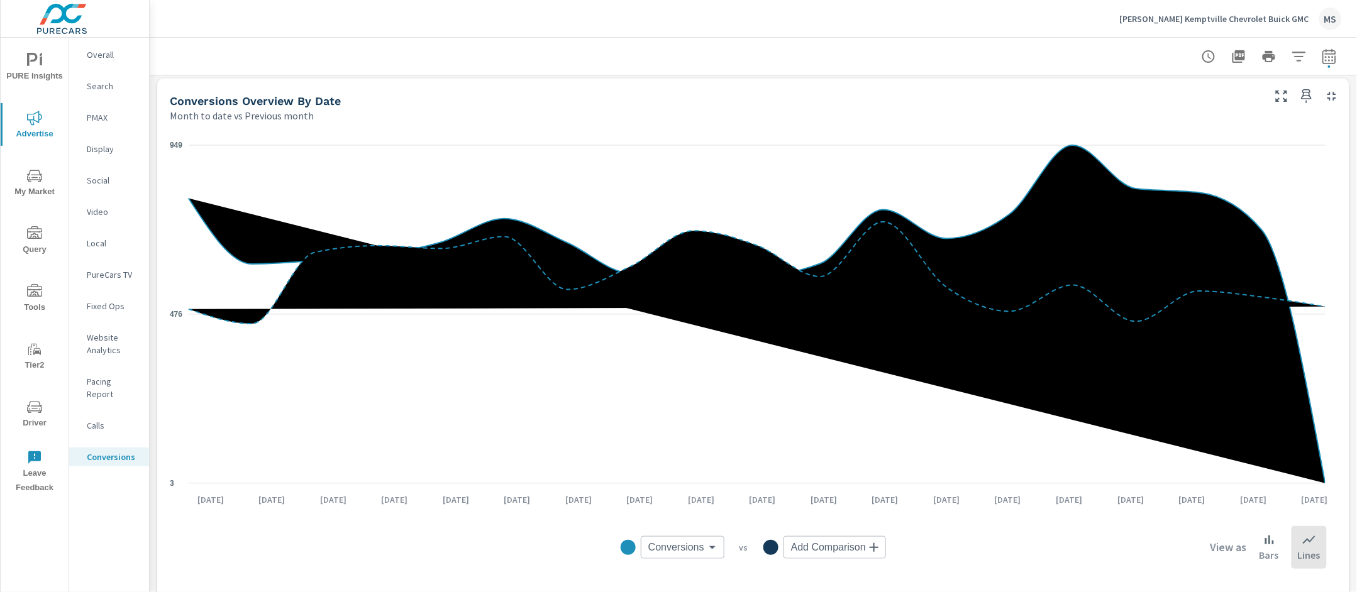
scroll to position [129, 0]
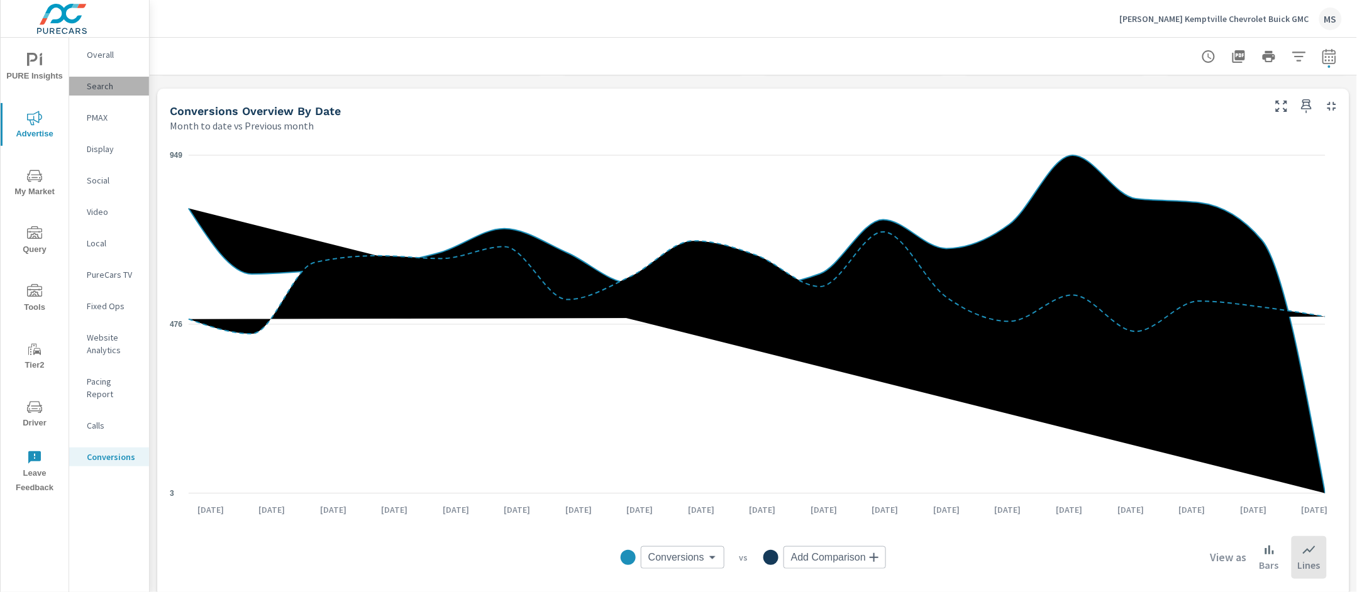
click at [103, 91] on p "Search" at bounding box center [113, 86] width 52 height 13
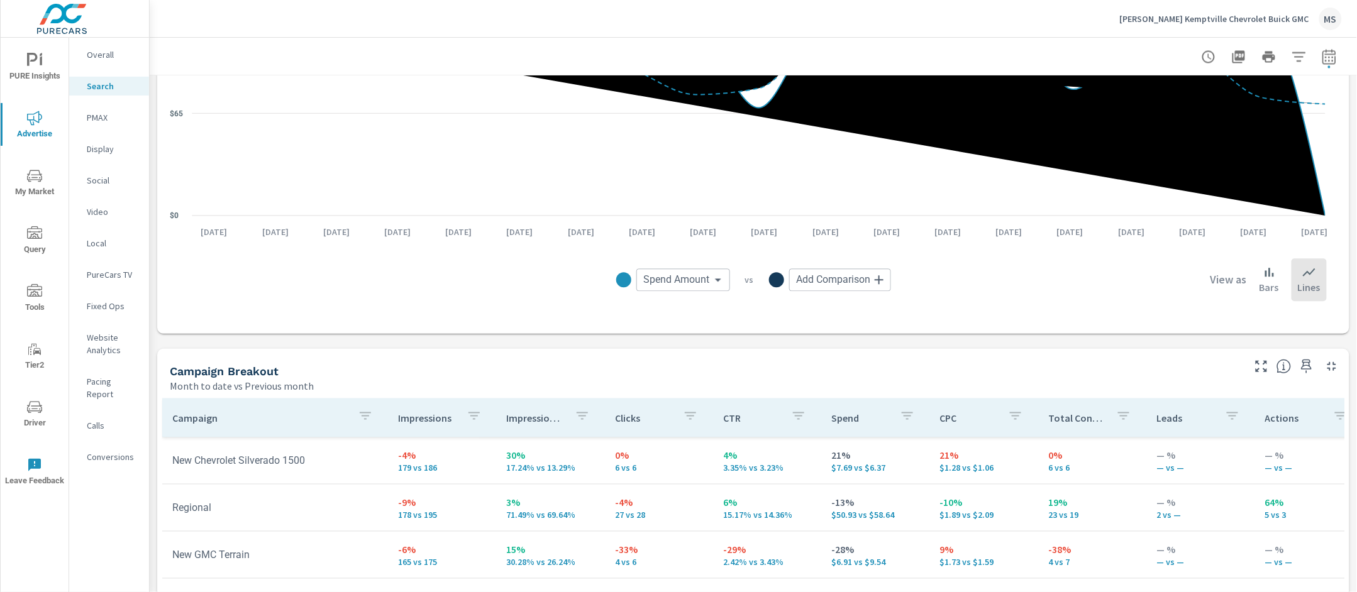
scroll to position [1198, 0]
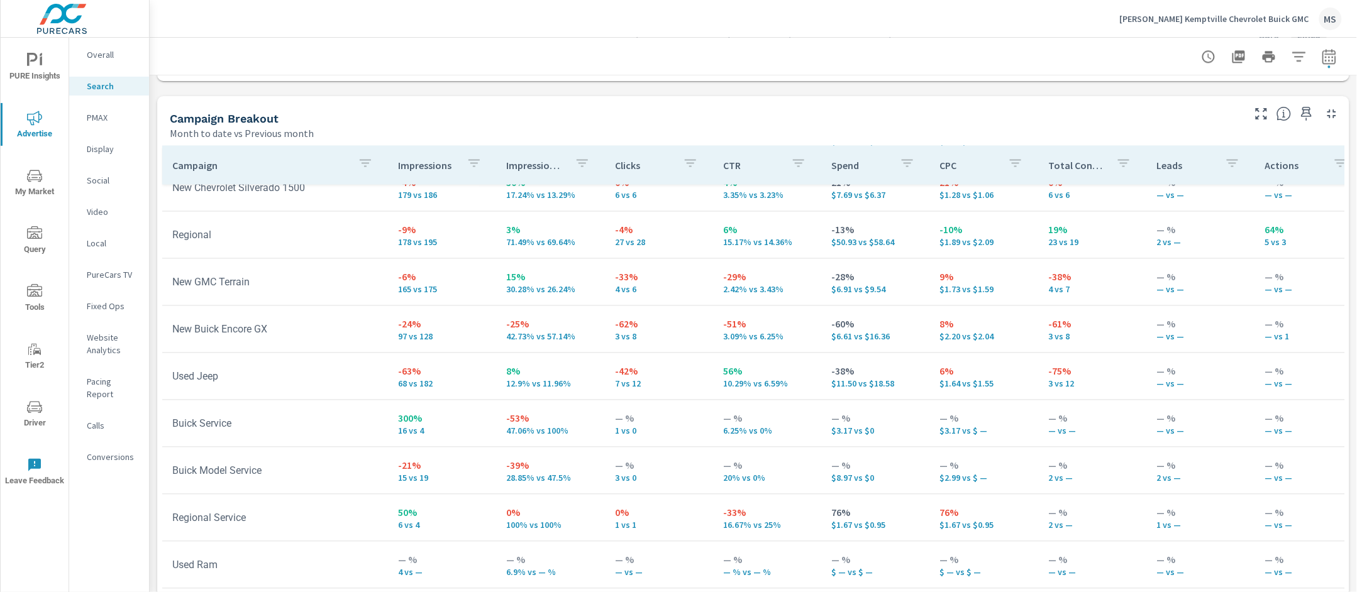
scroll to position [1062, 0]
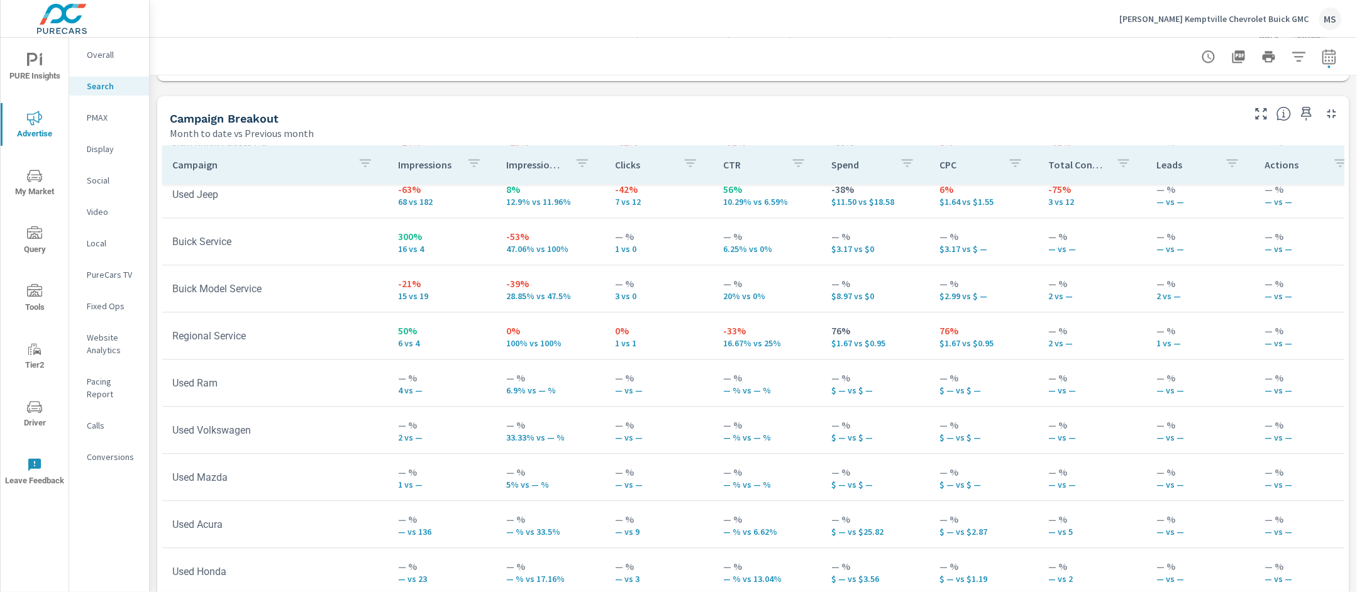
scroll to position [1231, 0]
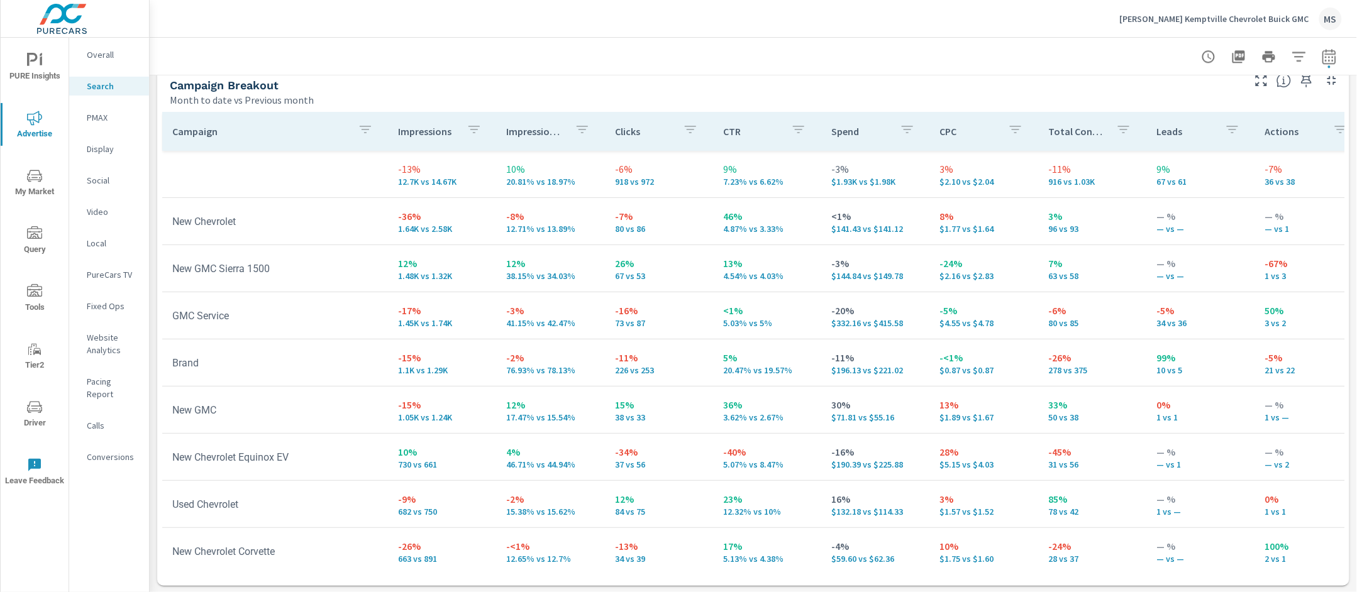
scroll to position [19, 0]
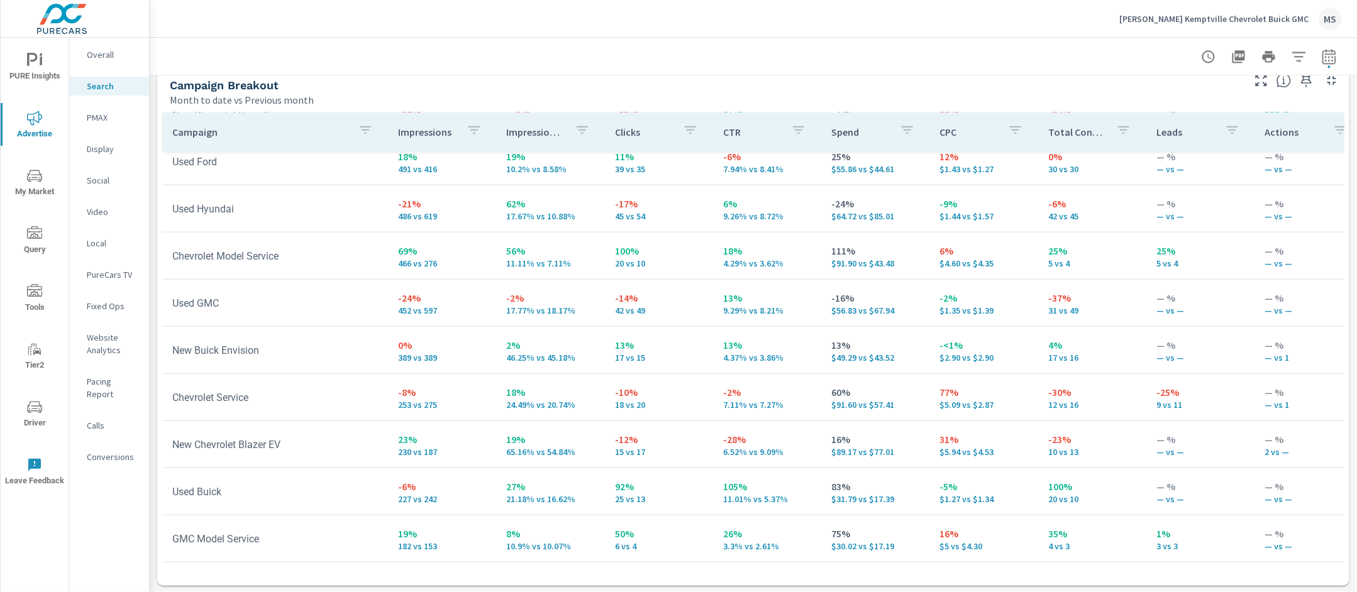
scroll to position [428, 0]
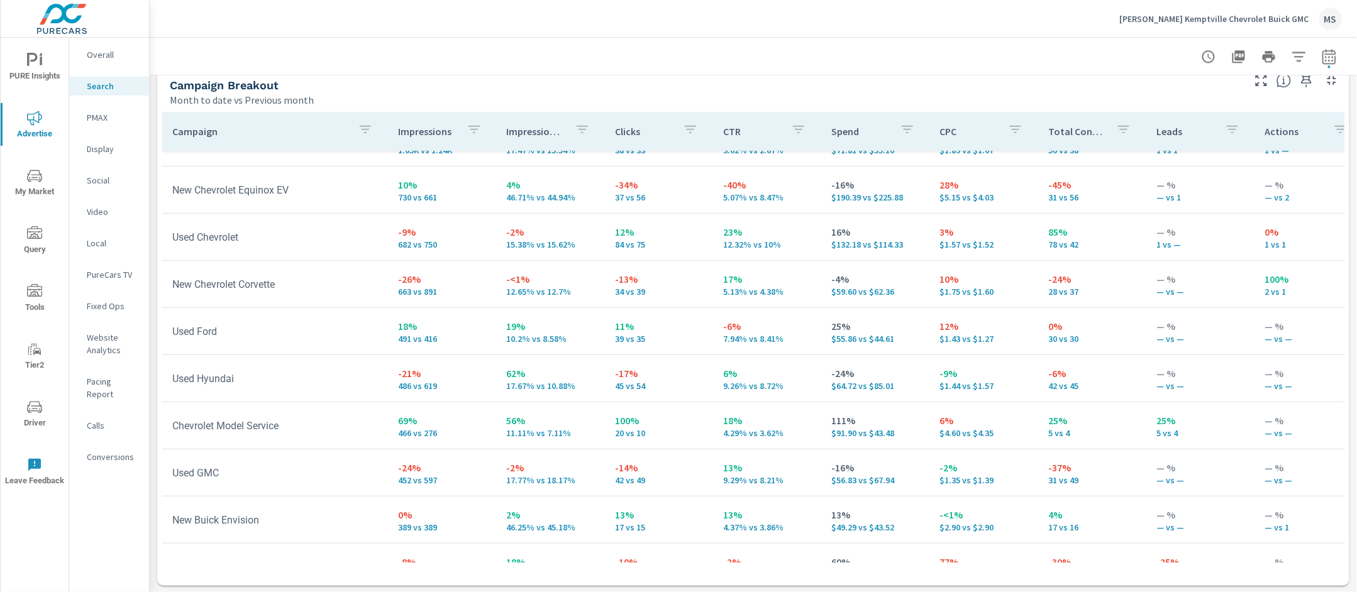
scroll to position [287, 0]
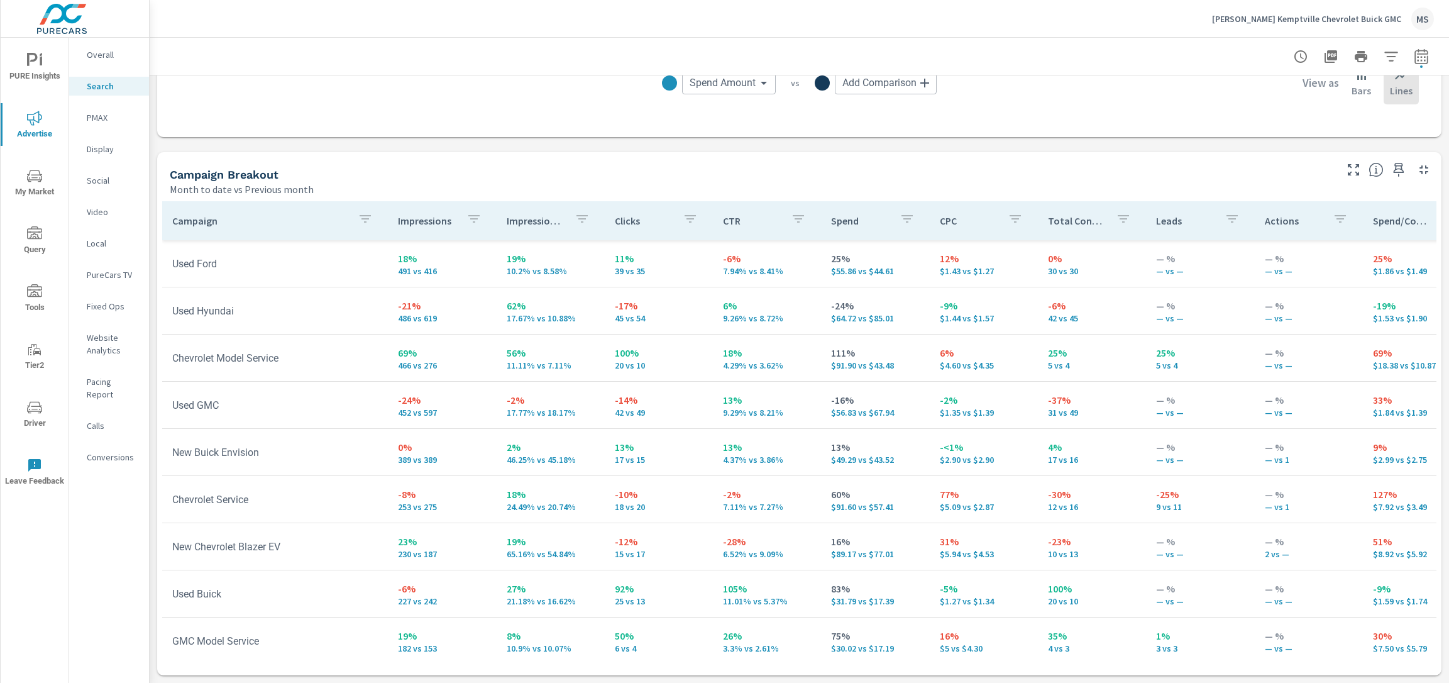
scroll to position [1141, 0]
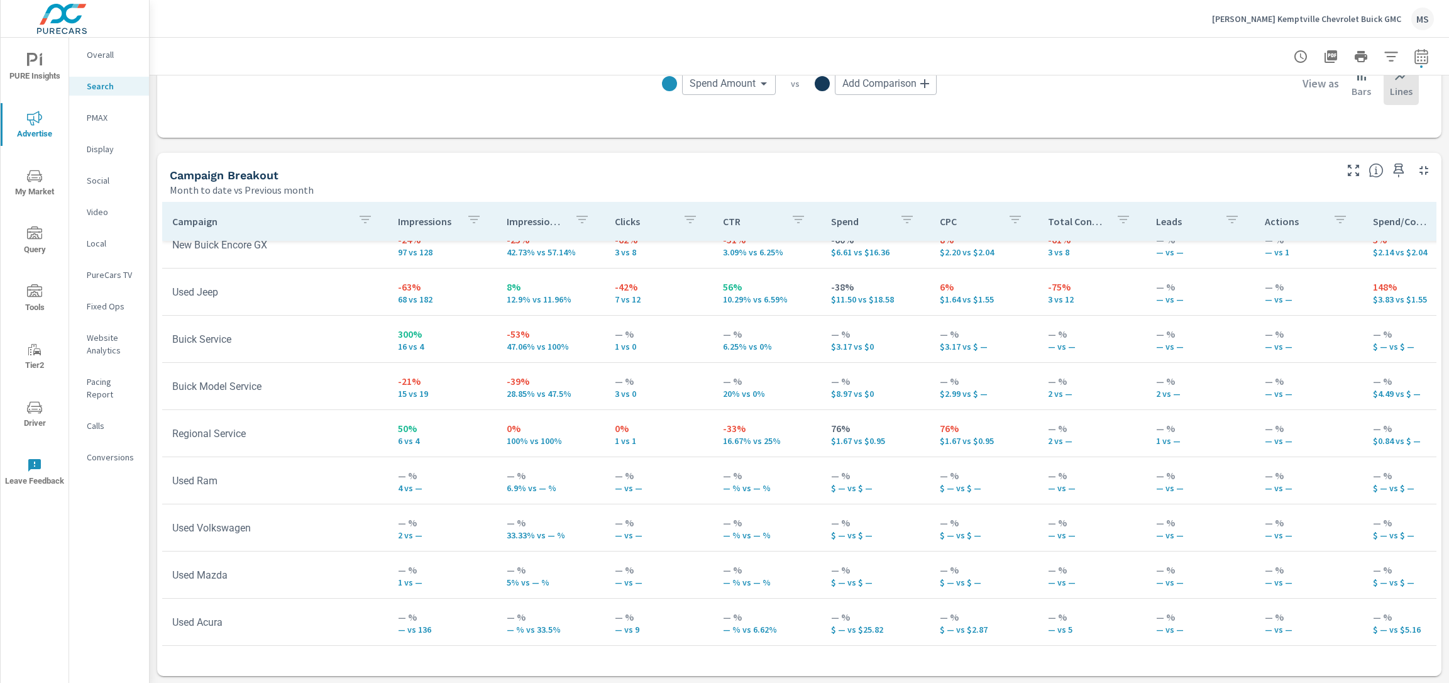
scroll to position [1062, 0]
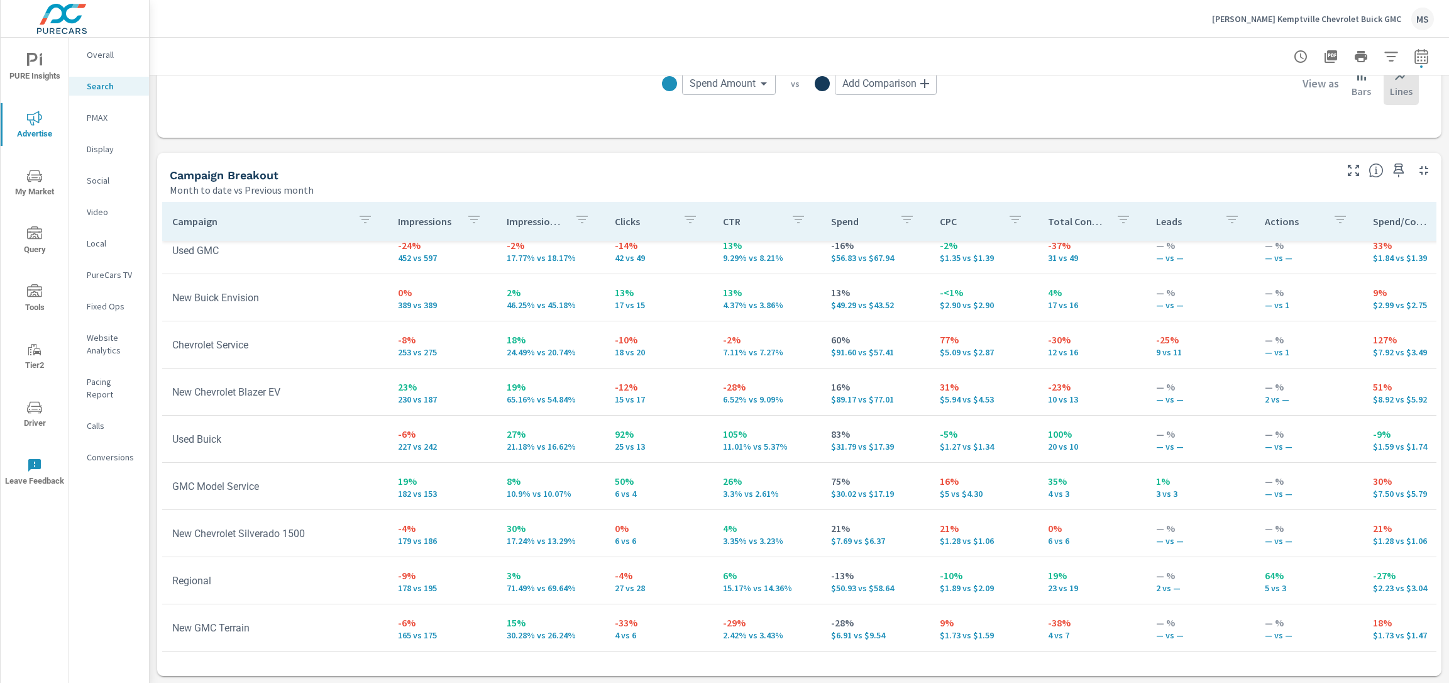
scroll to position [499, 0]
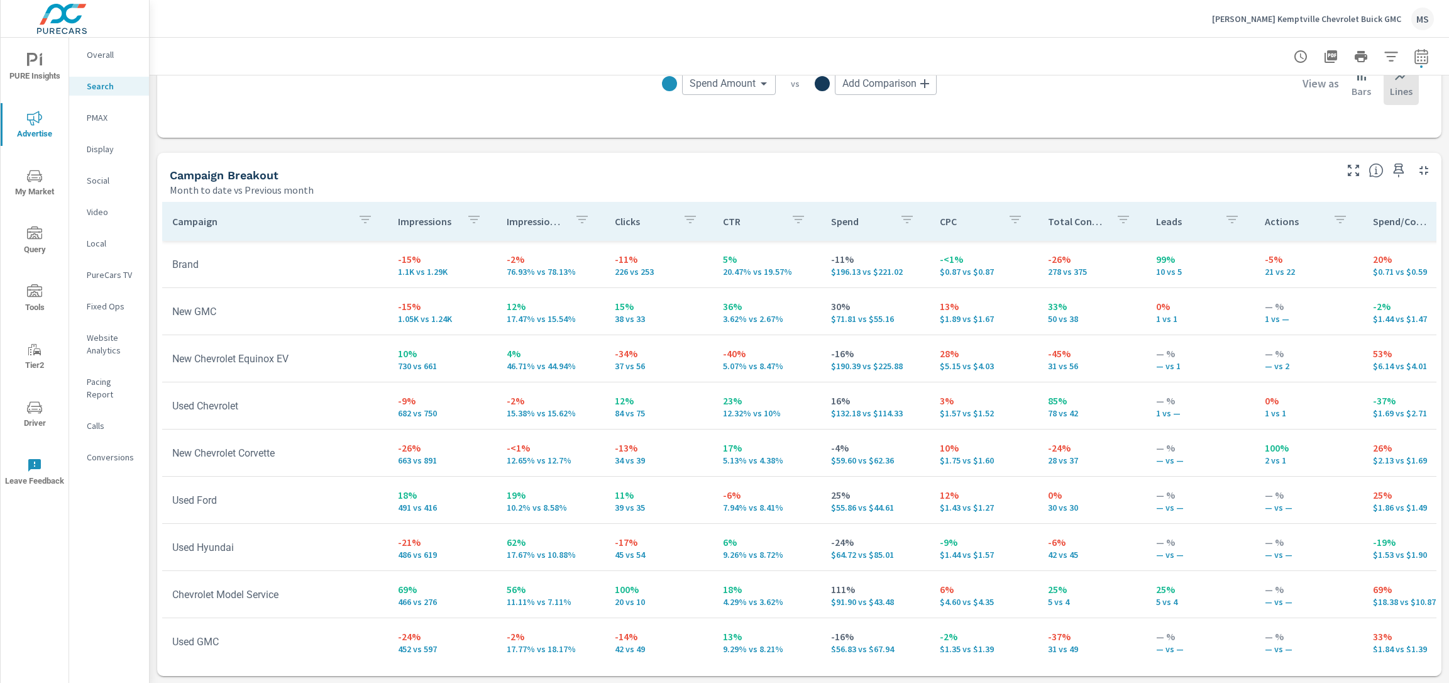
scroll to position [495, 0]
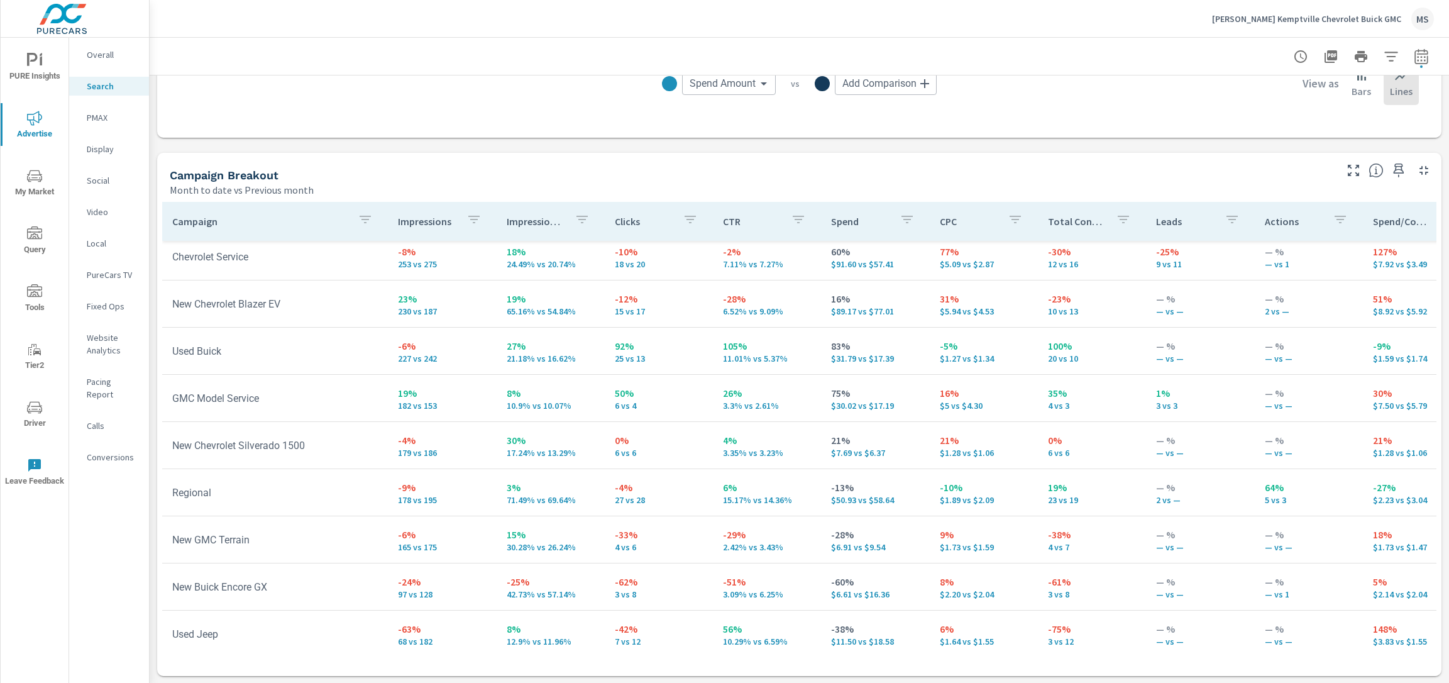
scroll to position [678, 0]
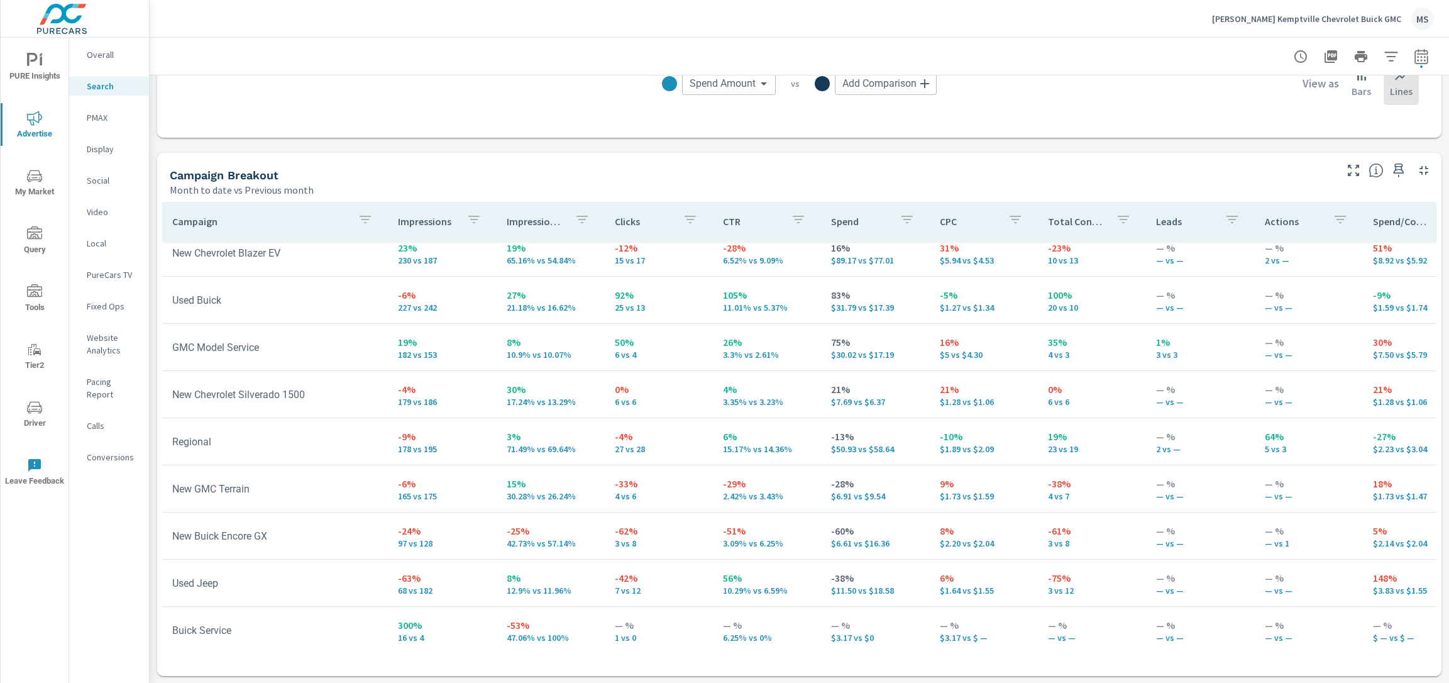
scroll to position [729, 0]
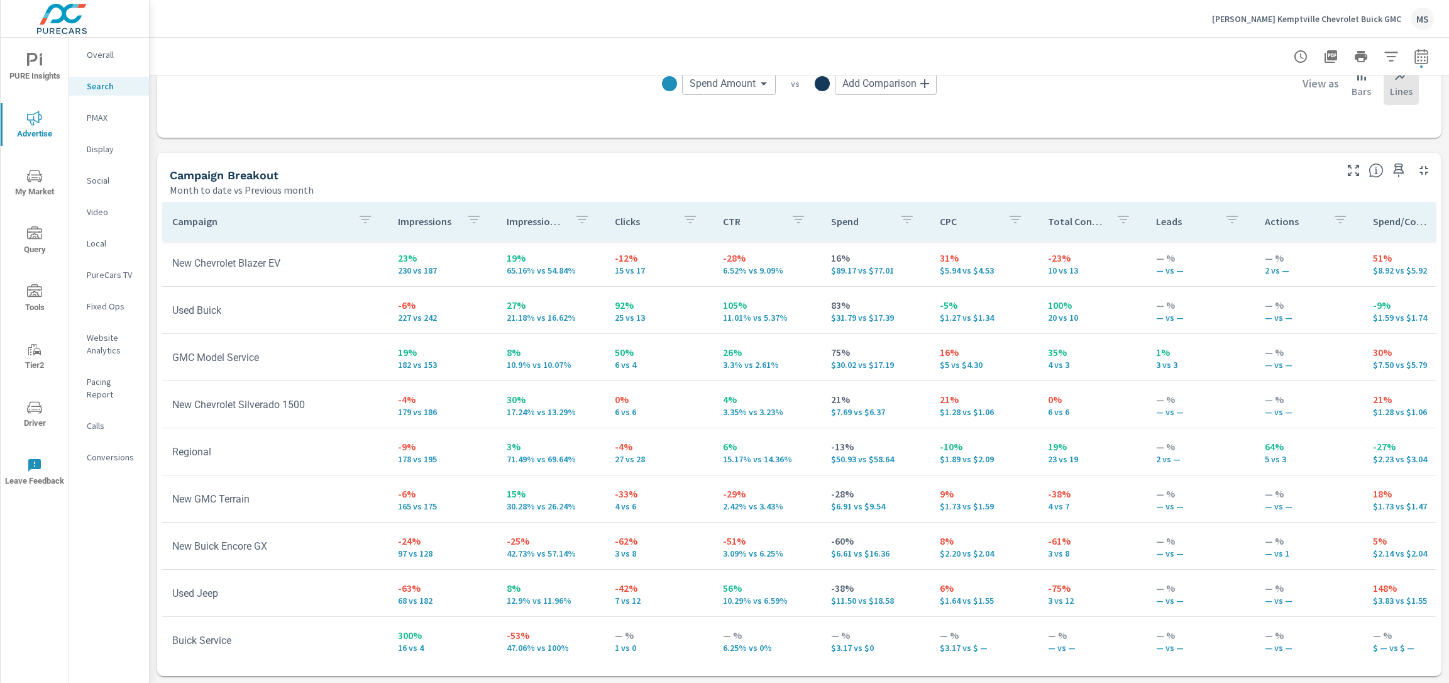
scroll to position [698, 0]
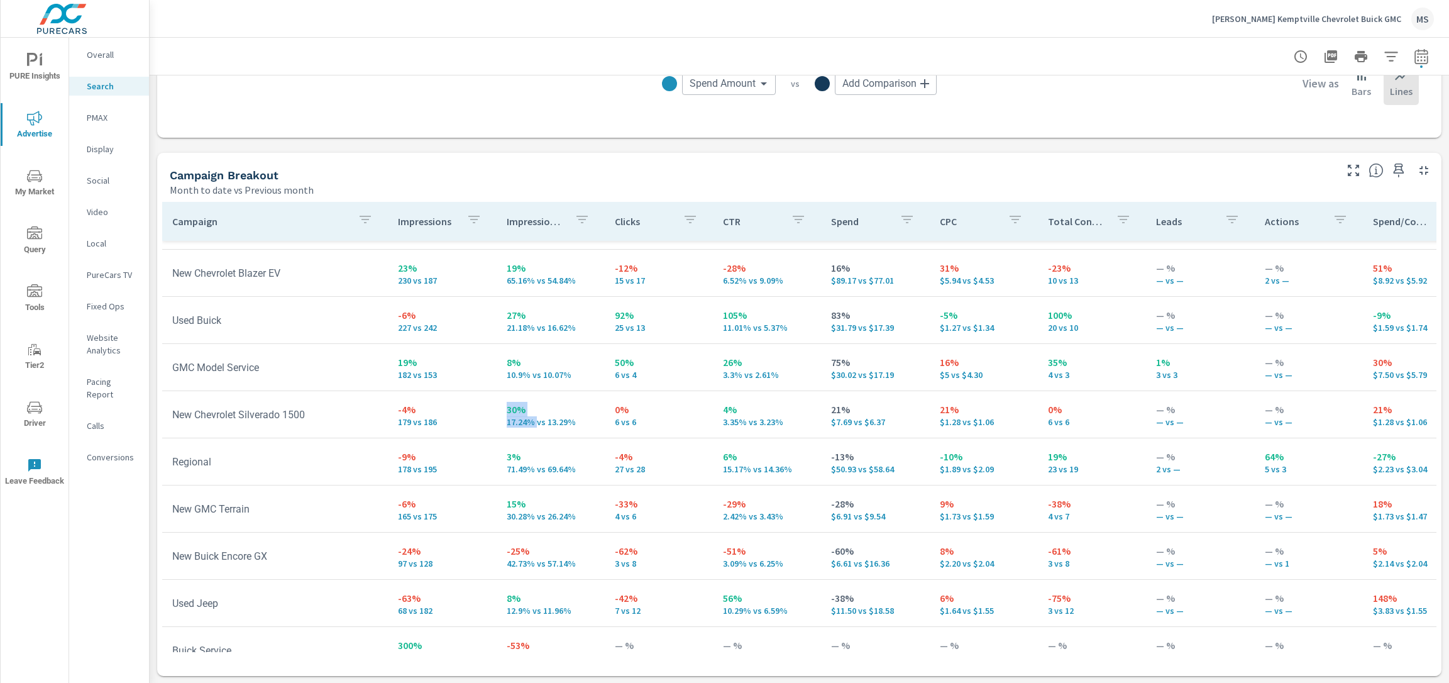
drag, startPoint x: 531, startPoint y: 422, endPoint x: 473, endPoint y: 453, distance: 65.8
click at [484, 428] on tr "New Chevrolet Silverado 1500 -4% 179 vs 186 30% 17.24% vs 13.29% 0% 6 vs 6 4% 3…" at bounding box center [979, 414] width 1634 height 47
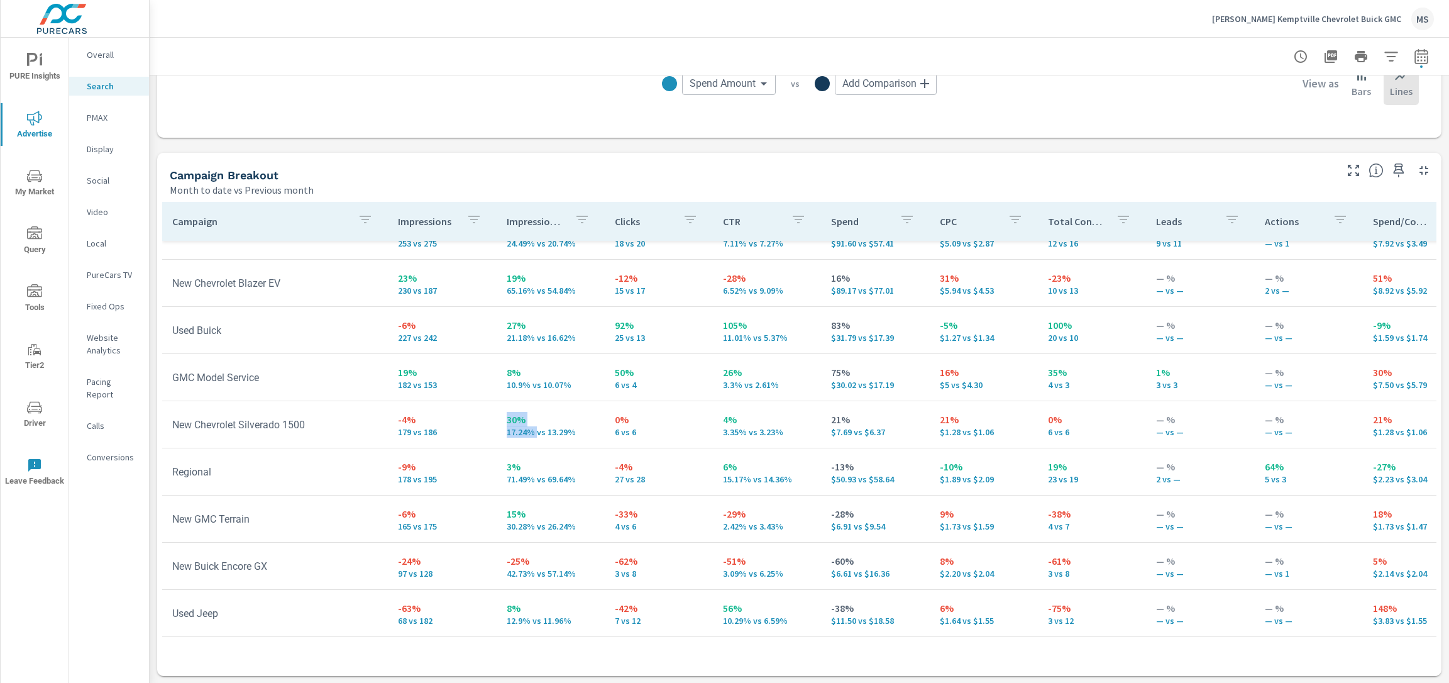
scroll to position [678, 0]
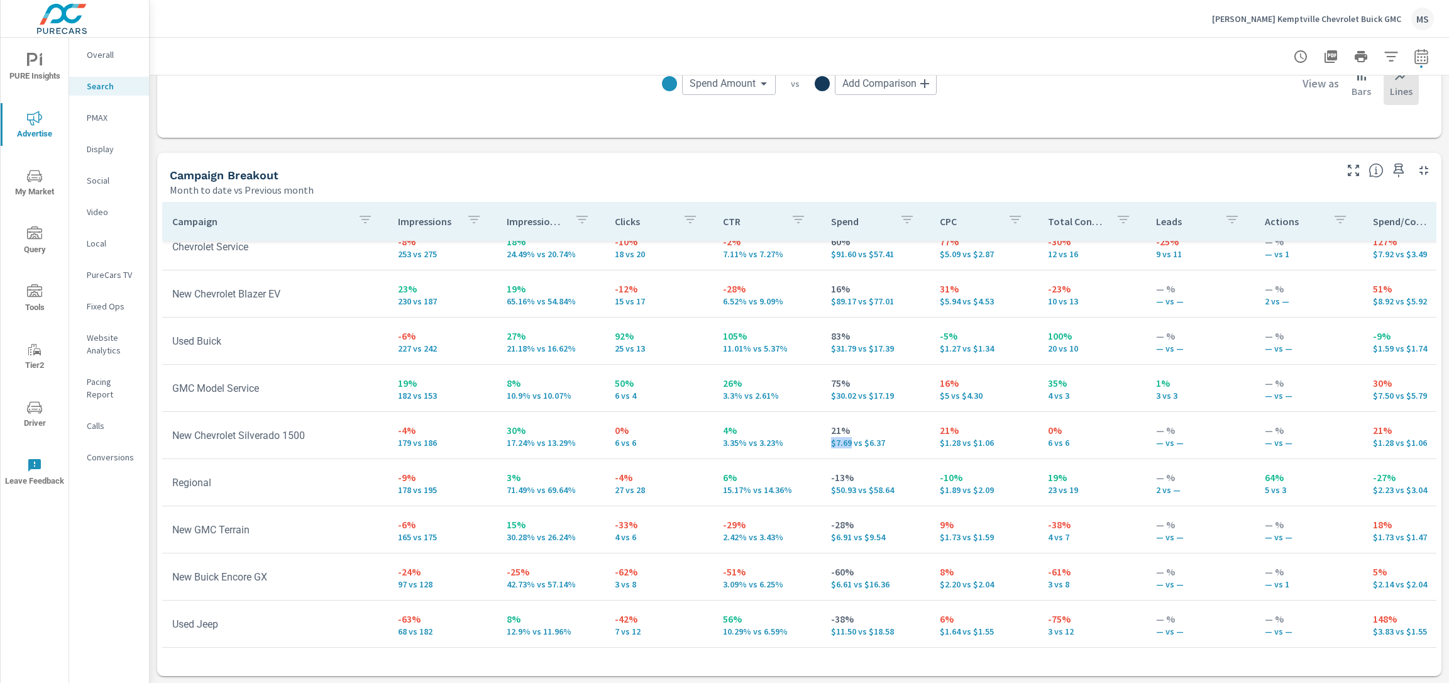
drag, startPoint x: 844, startPoint y: 441, endPoint x: 824, endPoint y: 441, distance: 19.5
click at [831, 441] on p "$7.69 vs $6.37" at bounding box center [875, 443] width 88 height 10
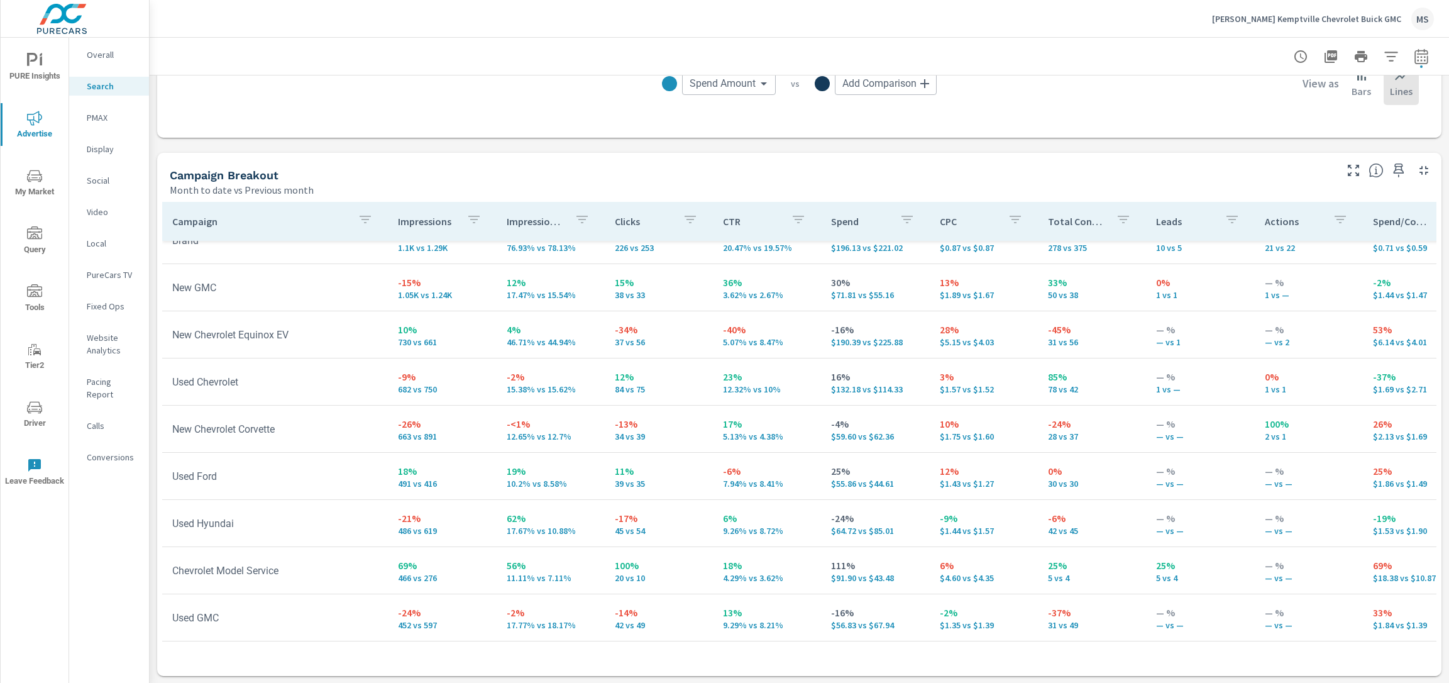
scroll to position [121, 0]
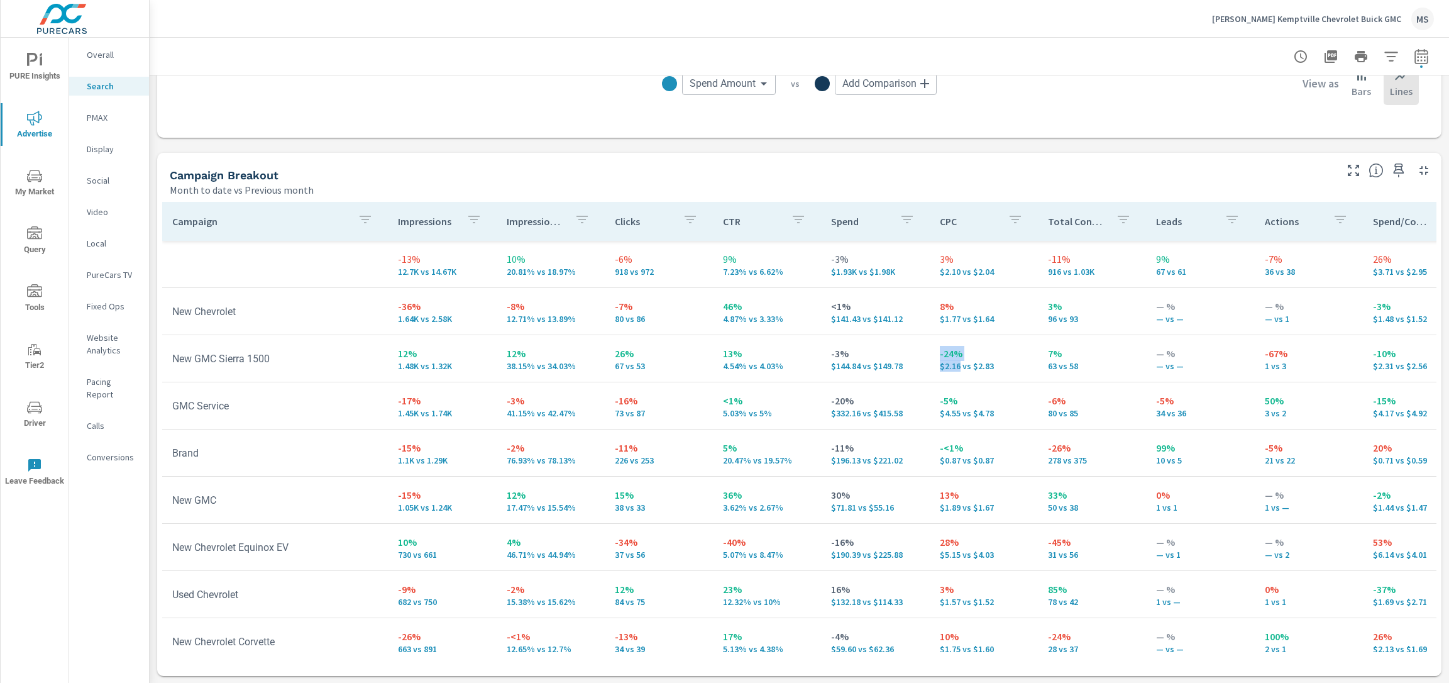
drag, startPoint x: 951, startPoint y: 368, endPoint x: 912, endPoint y: 369, distance: 39.0
click at [912, 369] on tr "New GMC Sierra 1500 12% 1.48K vs 1.32K 12% 38.15% vs 34.03% 26% 67 vs 53 13% 4.…" at bounding box center [979, 358] width 1634 height 47
drag, startPoint x: 530, startPoint y: 367, endPoint x: 495, endPoint y: 369, distance: 34.6
click at [497, 369] on td "12% 38.15% vs 34.03%" at bounding box center [551, 358] width 108 height 45
click at [593, 363] on td "12% 38.15% vs 34.03%" at bounding box center [551, 358] width 108 height 45
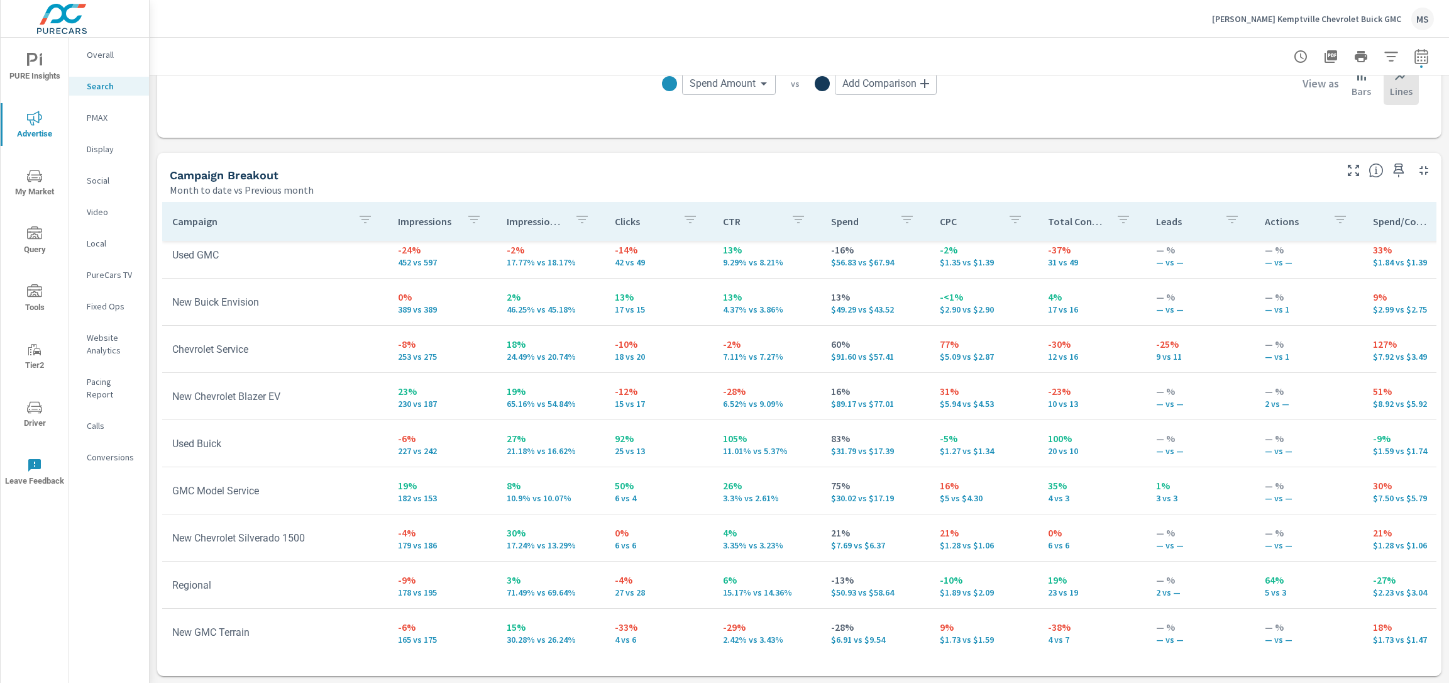
scroll to position [666, 0]
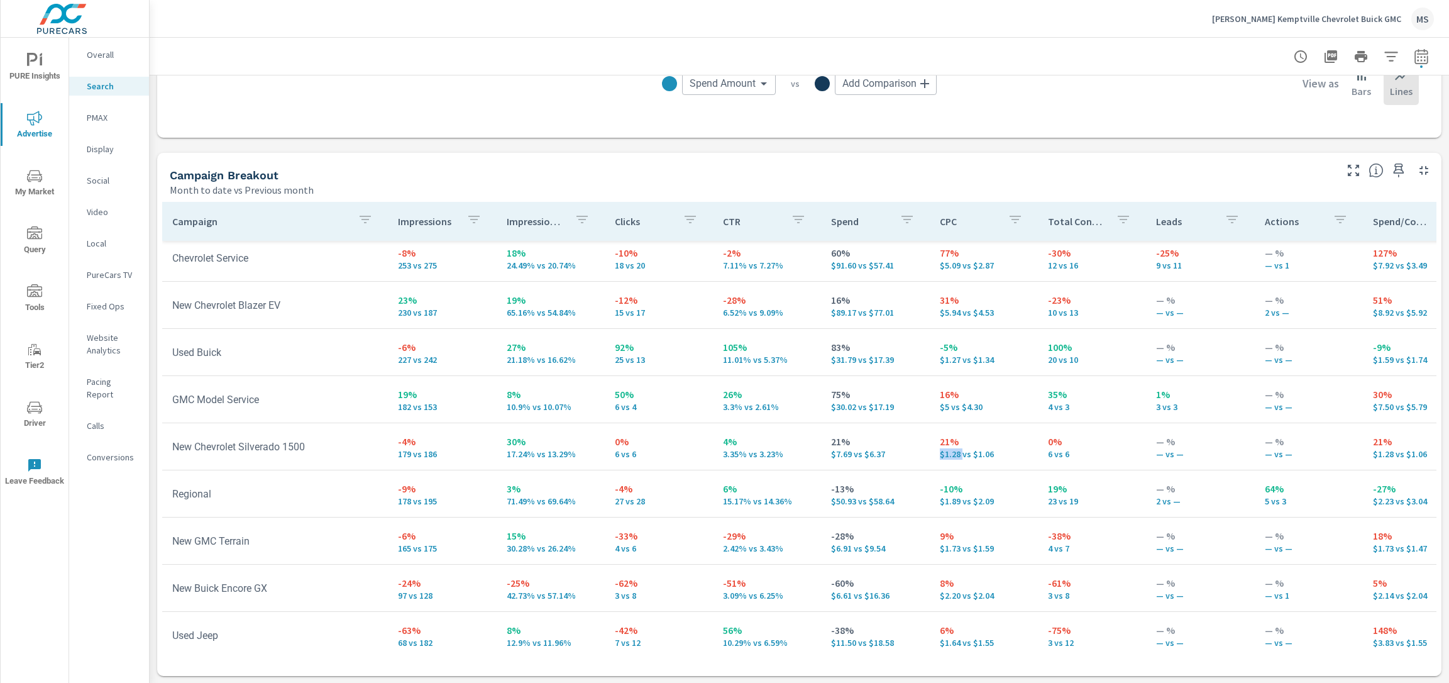
drag, startPoint x: 952, startPoint y: 454, endPoint x: 932, endPoint y: 456, distance: 19.7
click at [940, 456] on p "$1.28 vs $1.06" at bounding box center [984, 454] width 88 height 10
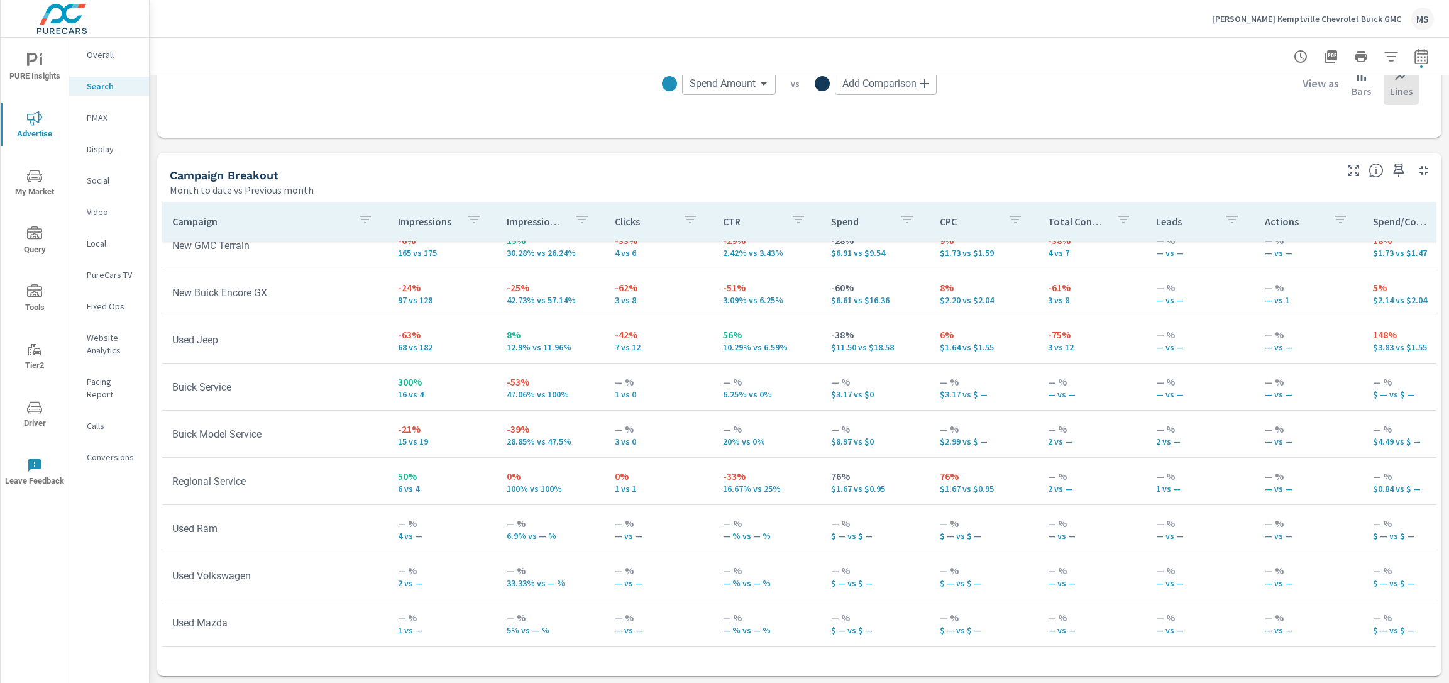
scroll to position [794, 0]
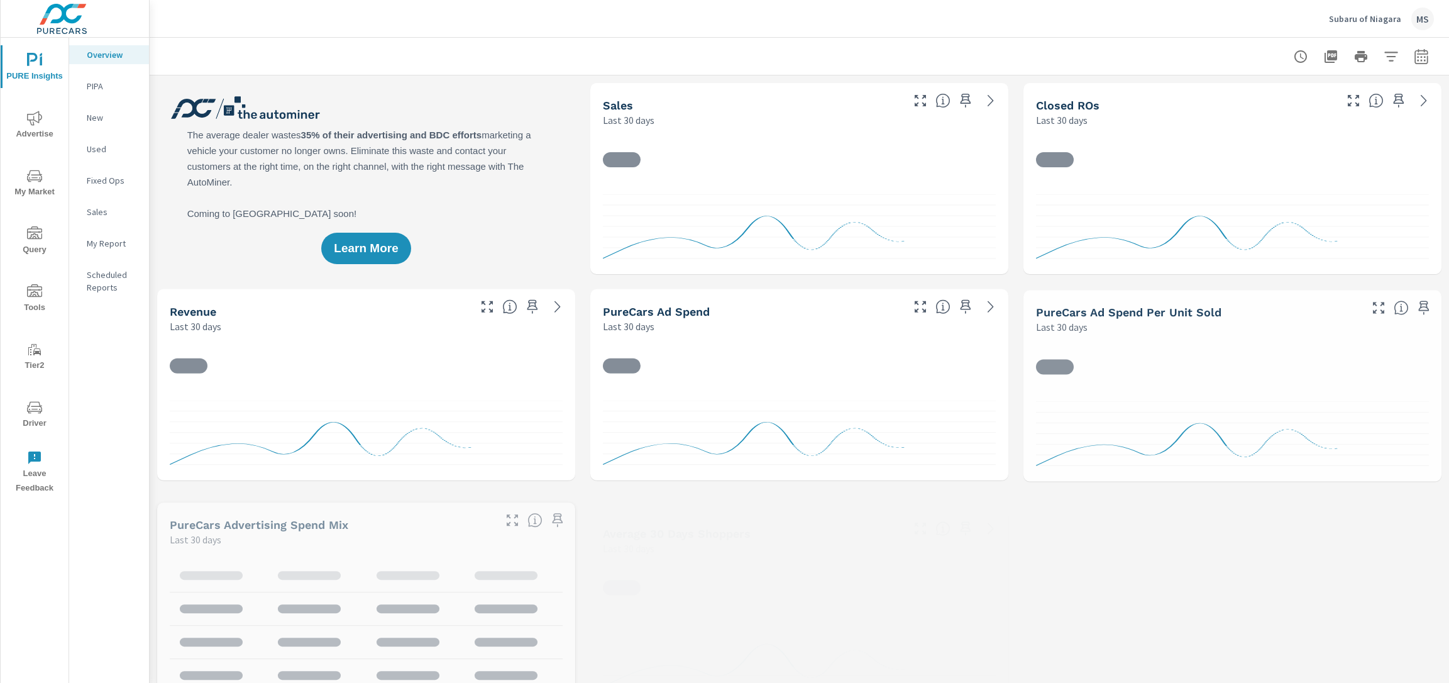
click at [1414, 60] on icon "button" at bounding box center [1421, 56] width 15 height 15
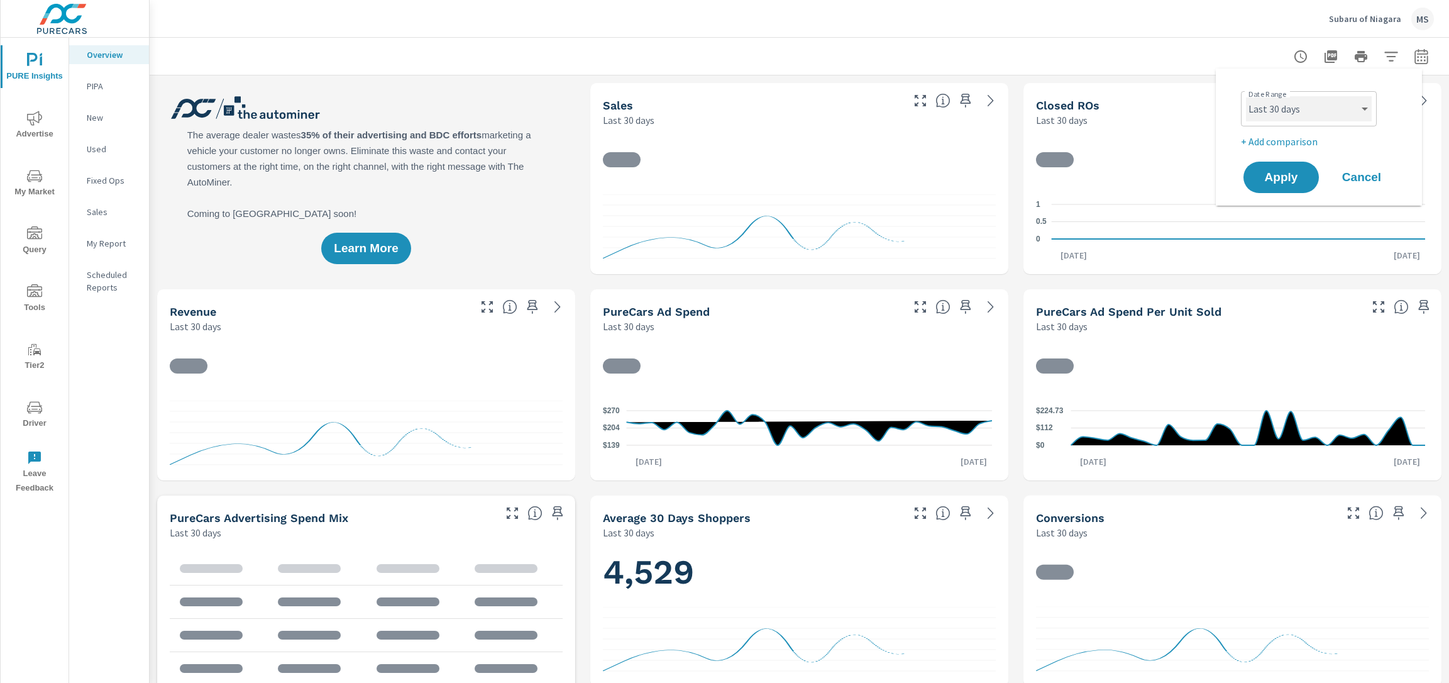
click at [1297, 104] on select "Custom Yesterday Last week Last 7 days Last 14 days Last 30 days Last 45 days L…" at bounding box center [1309, 108] width 126 height 25
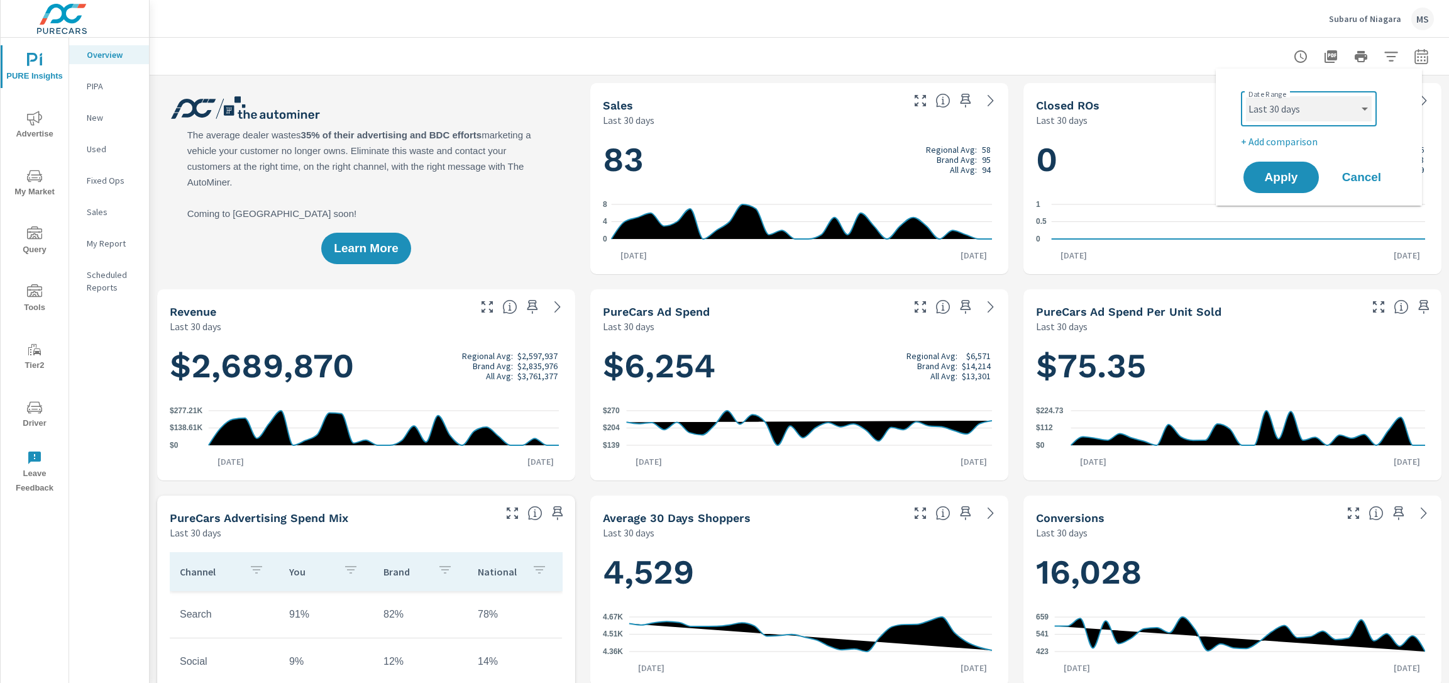
scroll to position [1, 0]
click at [1246, 96] on select "Custom Yesterday Last week Last 7 days Last 14 days Last 30 days Last 45 days L…" at bounding box center [1309, 108] width 126 height 25
select select "Last month"
click at [1293, 138] on p "+ Add comparison" at bounding box center [1321, 141] width 161 height 15
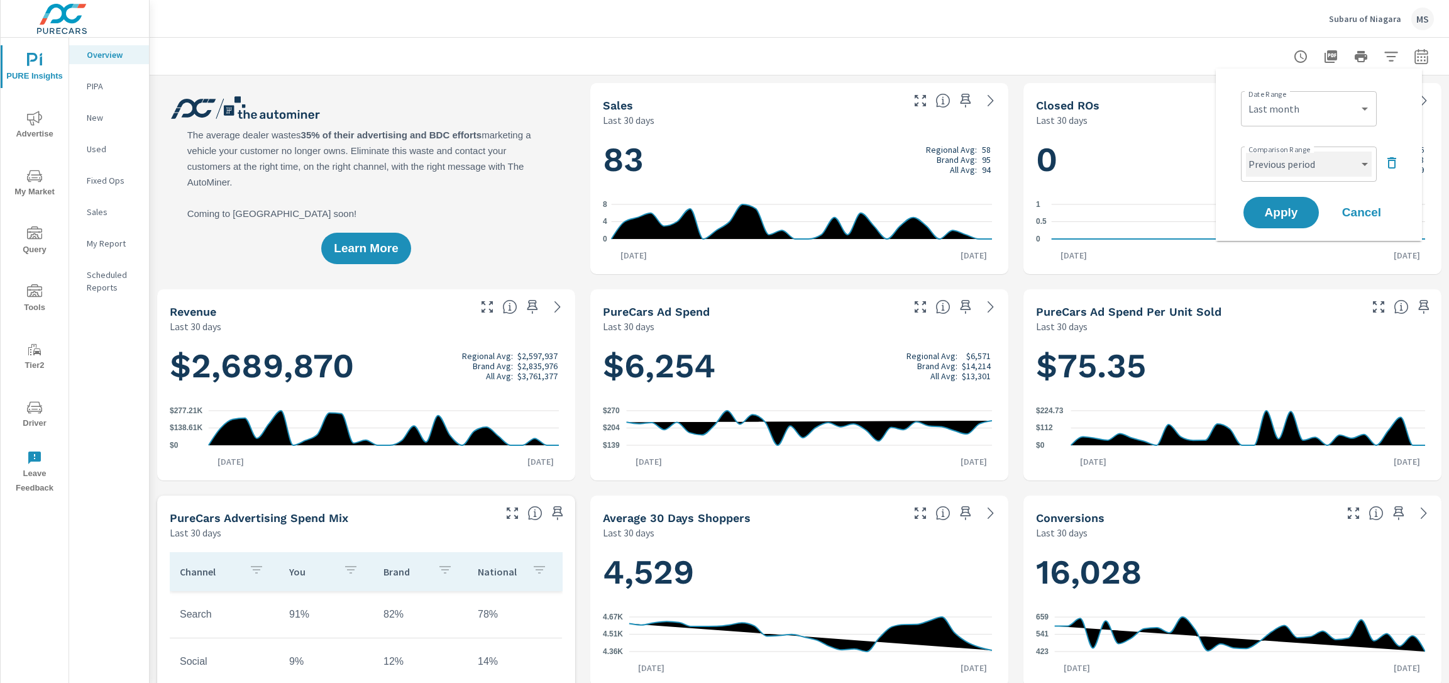
click at [1292, 168] on select "Custom Previous period Previous month Previous year" at bounding box center [1309, 164] width 126 height 25
click at [1246, 152] on select "Custom Previous period Previous month Previous year" at bounding box center [1309, 164] width 126 height 25
select select "Previous month"
drag, startPoint x: 1292, startPoint y: 168, endPoint x: 1289, endPoint y: 210, distance: 41.6
click at [1289, 208] on span "Apply" at bounding box center [1281, 213] width 52 height 12
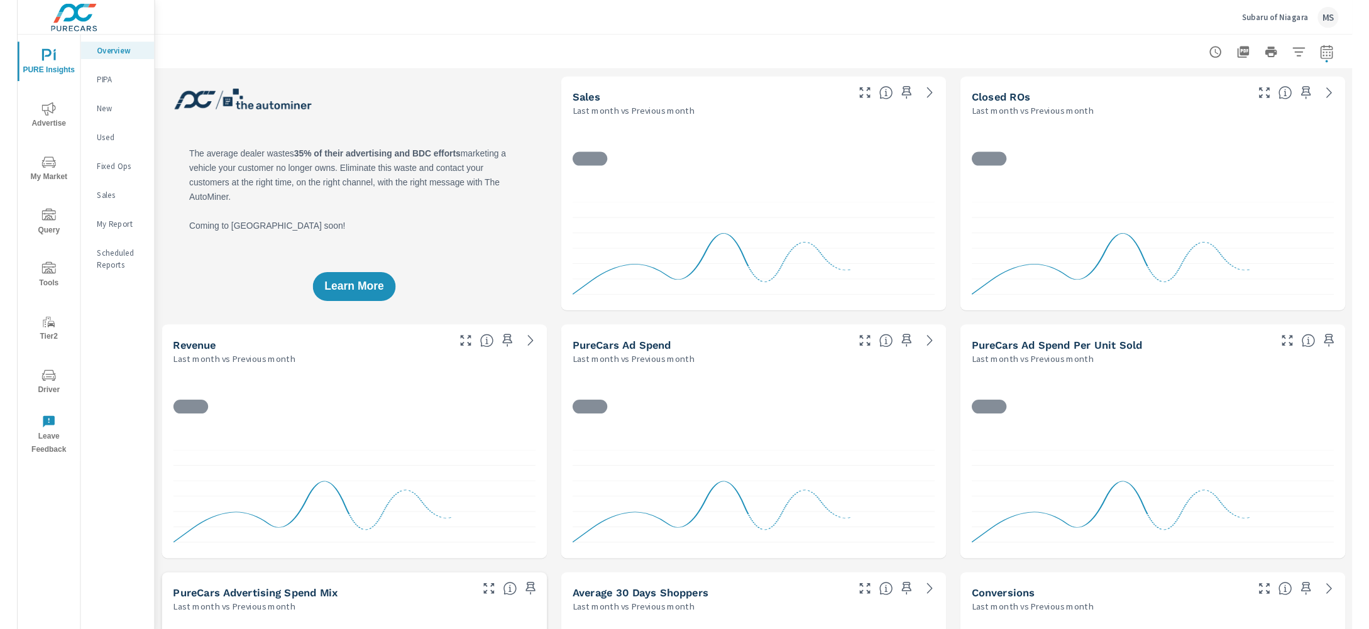
scroll to position [1, 0]
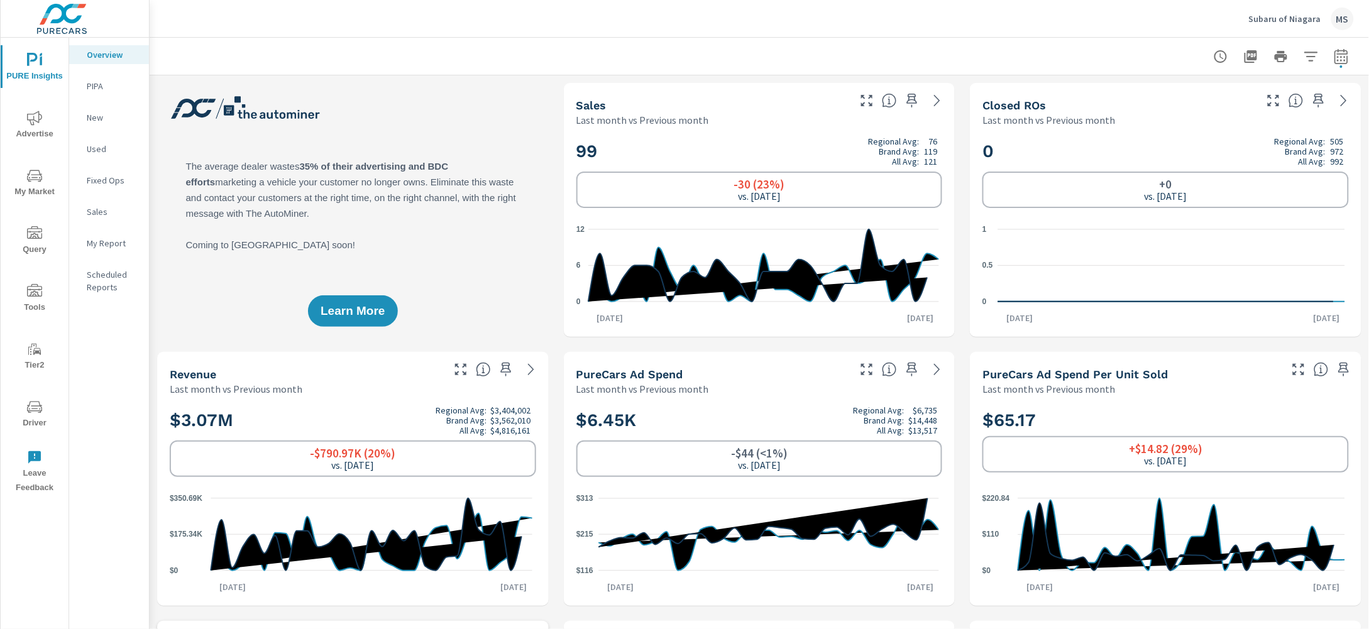
click at [31, 122] on icon "nav menu" at bounding box center [34, 118] width 15 height 15
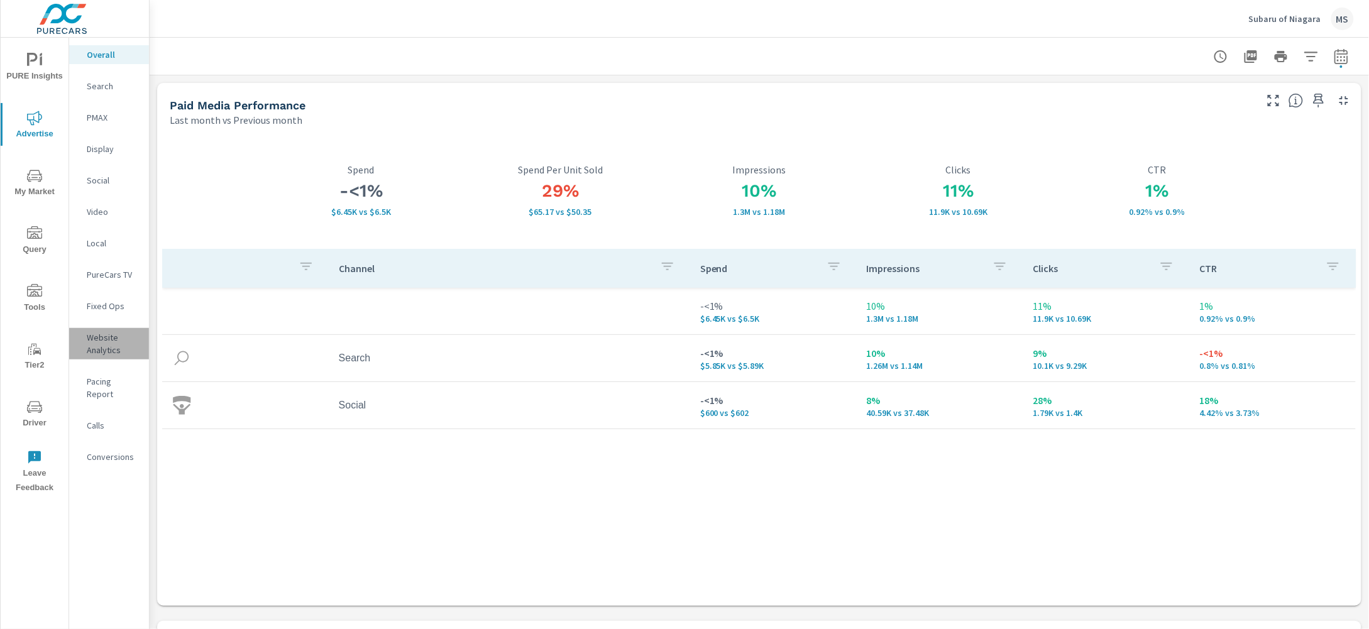
click at [96, 342] on p "Website Analytics" at bounding box center [113, 343] width 52 height 25
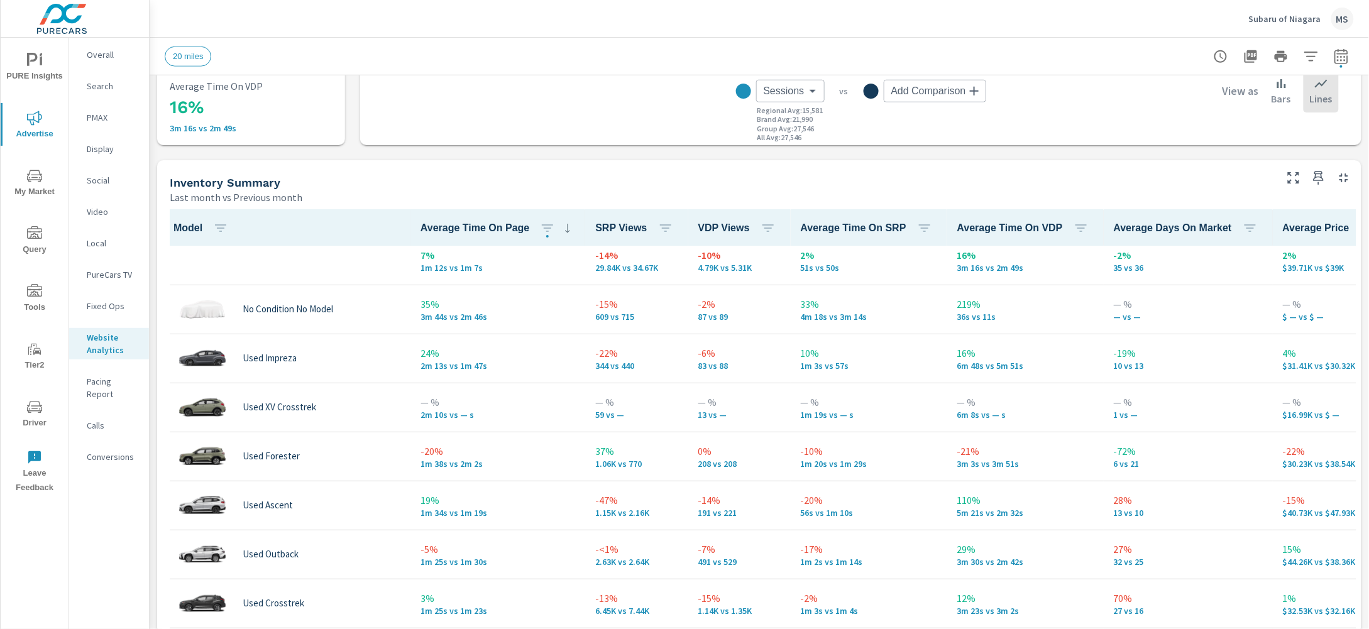
scroll to position [199, 0]
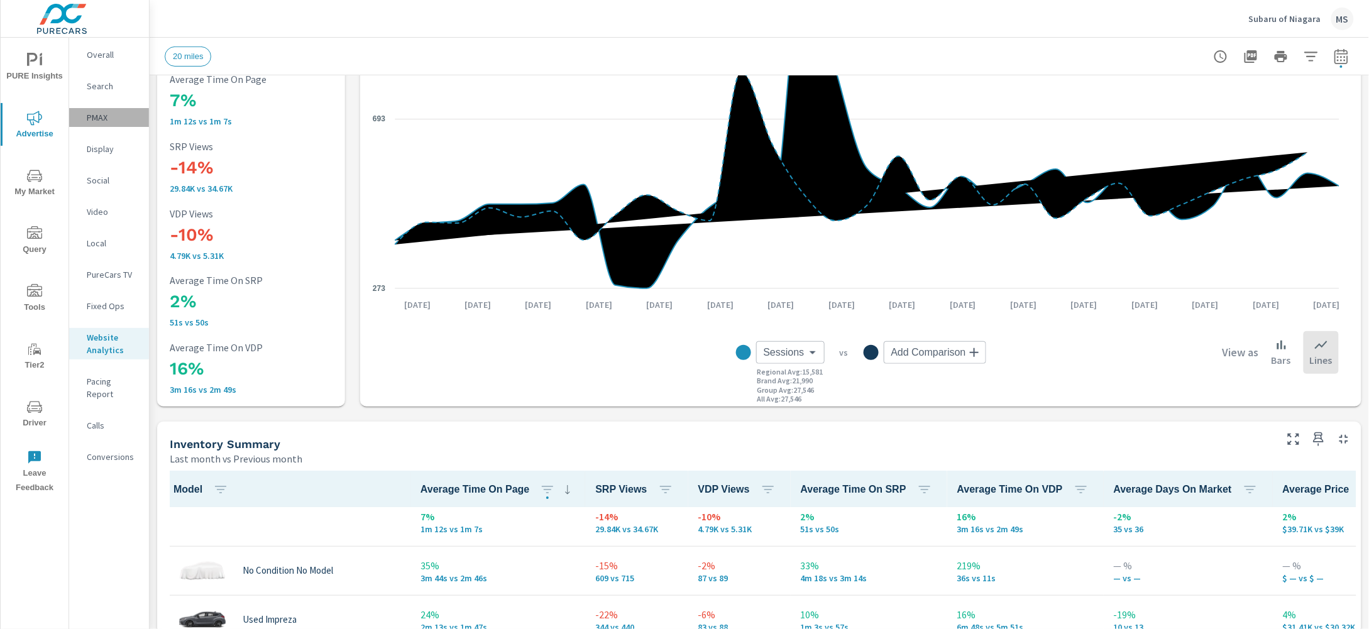
click at [93, 109] on div "PMAX" at bounding box center [109, 117] width 80 height 19
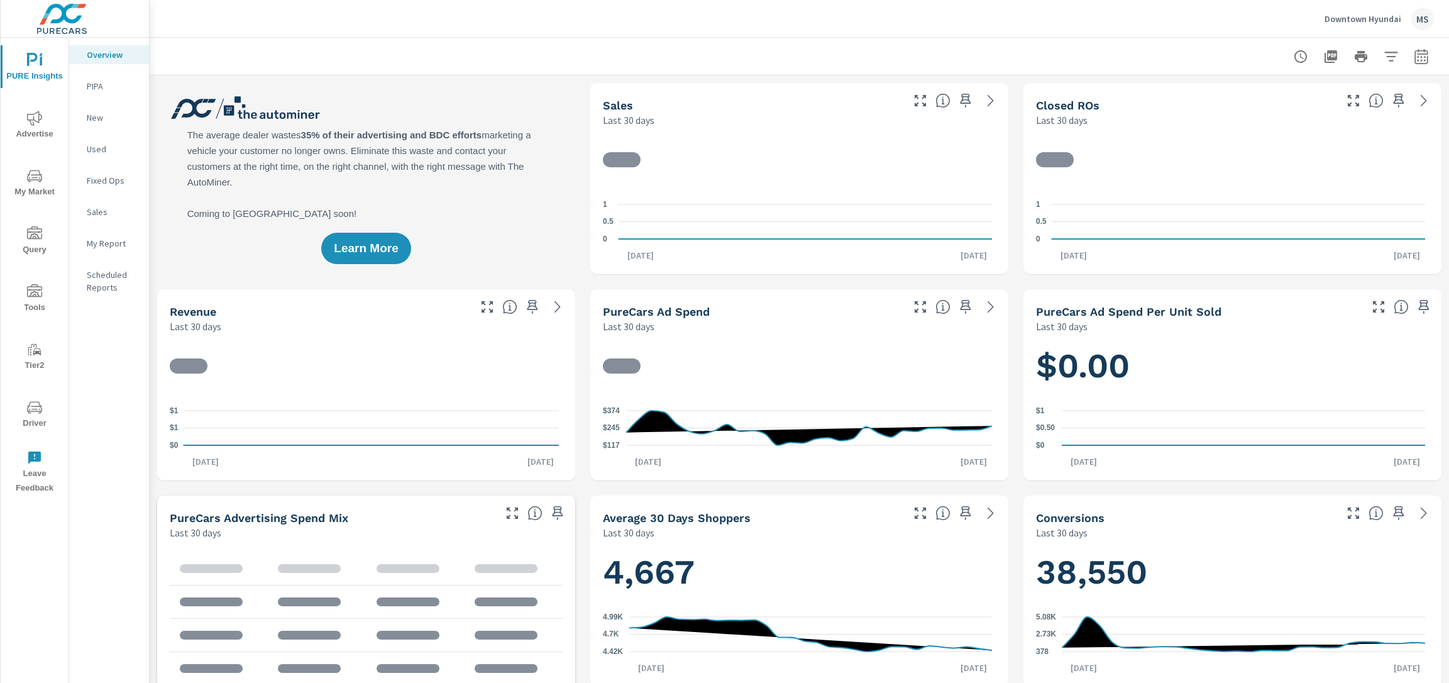
click at [39, 294] on icon "nav menu" at bounding box center [34, 291] width 15 height 15
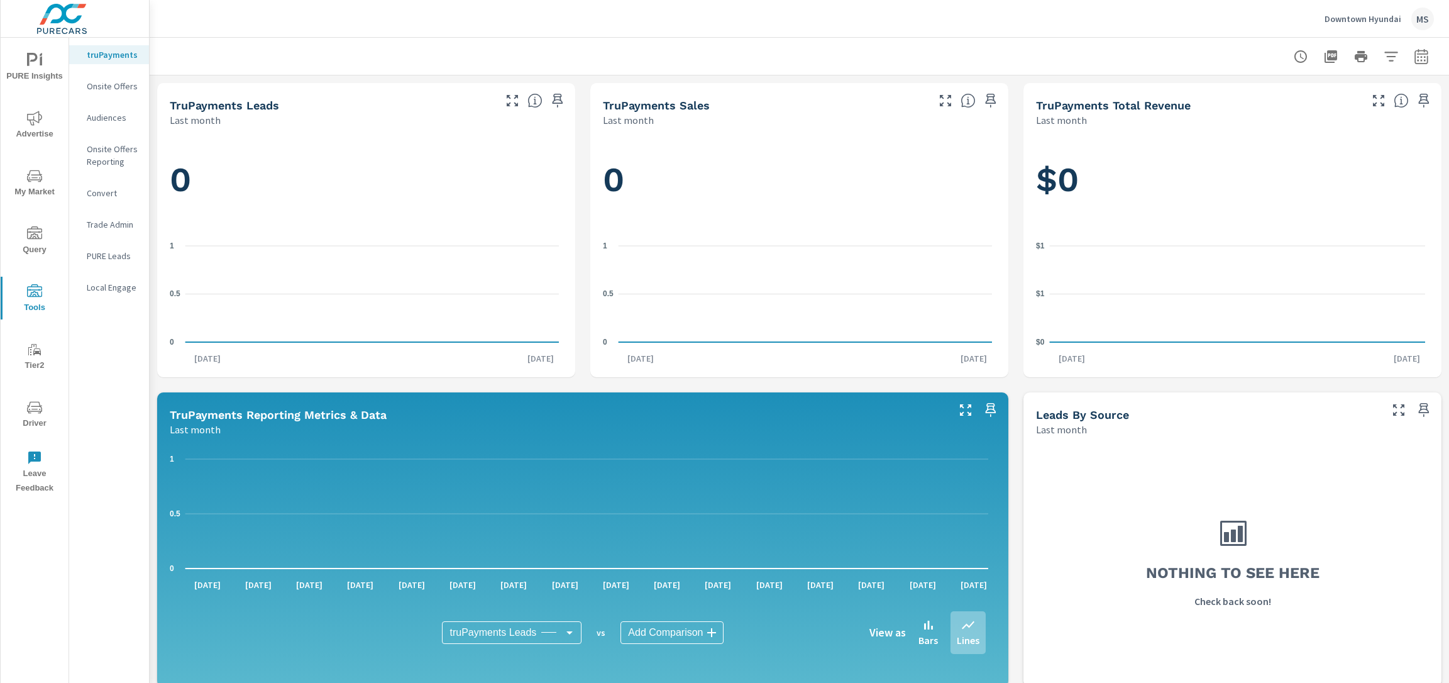
click at [38, 404] on icon "nav menu" at bounding box center [34, 407] width 15 height 15
